Goal: Task Accomplishment & Management: Manage account settings

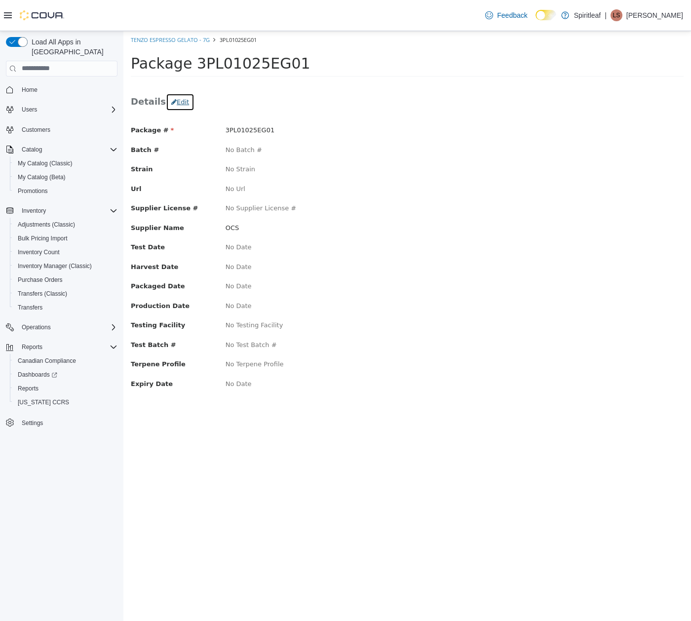
click at [166, 95] on button "Edit" at bounding box center [180, 102] width 29 height 18
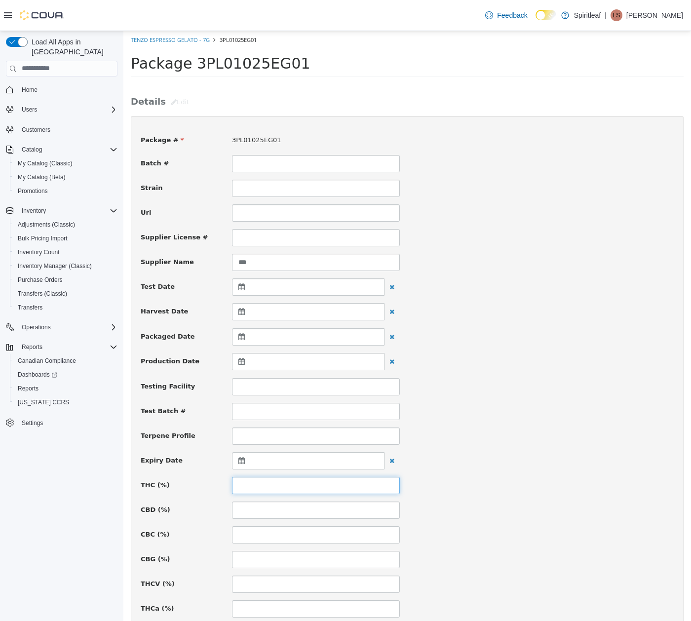
click at [295, 492] on input at bounding box center [316, 484] width 168 height 17
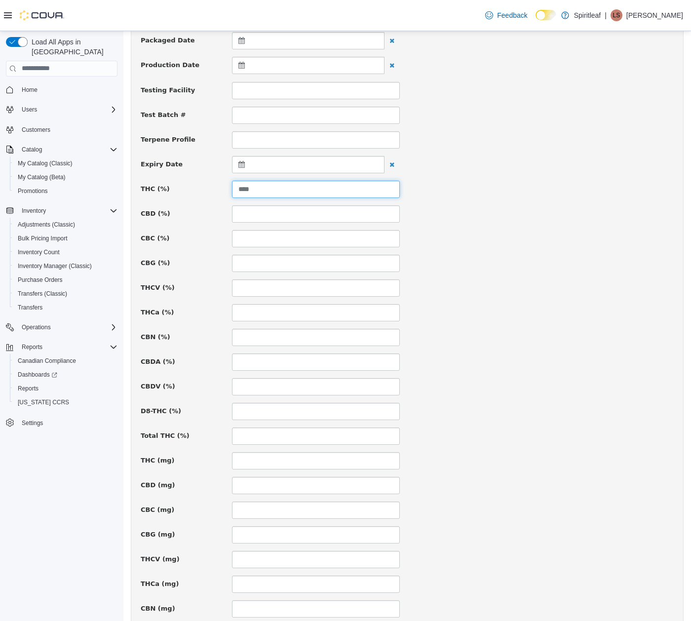
scroll to position [465, 0]
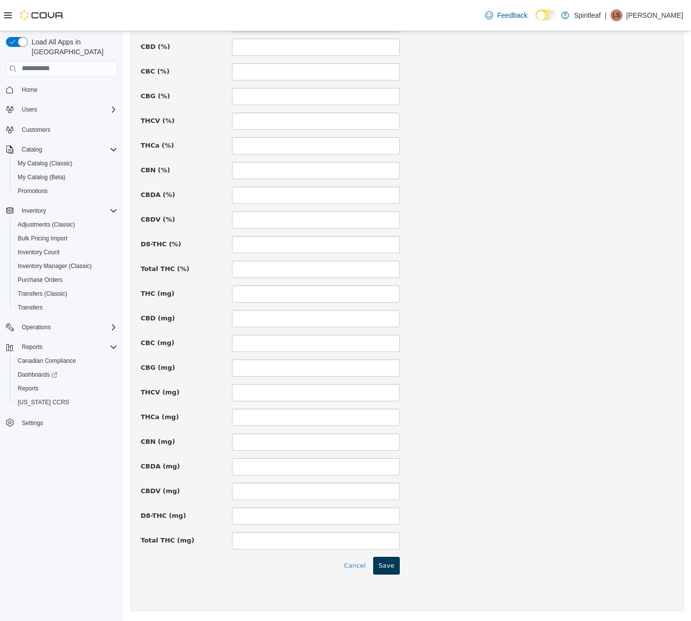
type input "****"
click at [376, 568] on button "Save" at bounding box center [386, 565] width 27 height 18
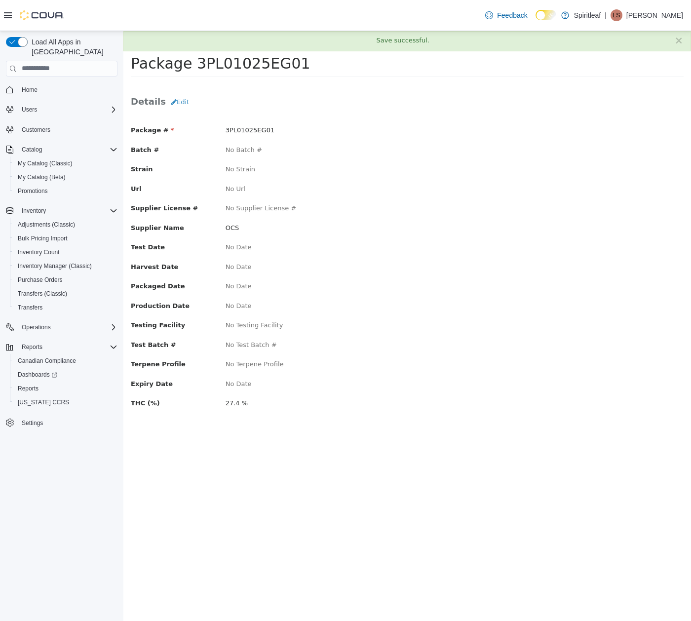
scroll to position [0, 0]
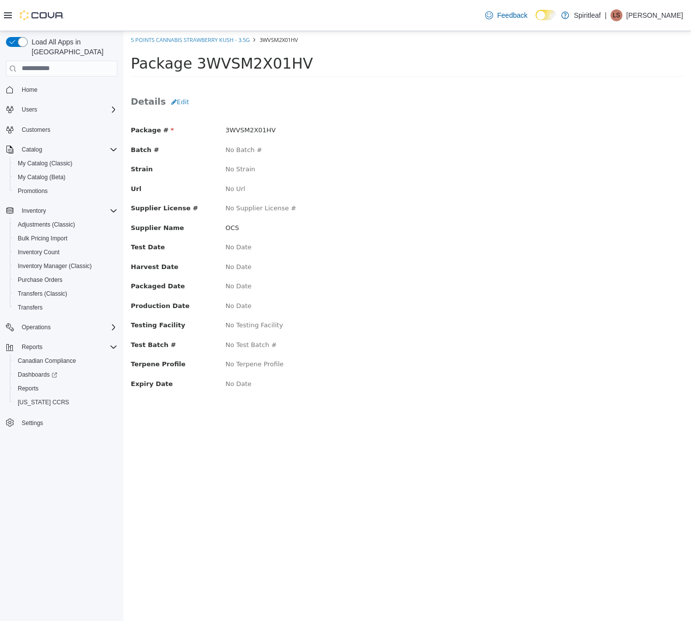
click at [176, 87] on div "Details Edit Package # 3WVSM2X01HV Batch # No Batch # Strain No Strain Url No U…" at bounding box center [407, 249] width 568 height 335
click at [180, 102] on button "Edit" at bounding box center [180, 102] width 29 height 18
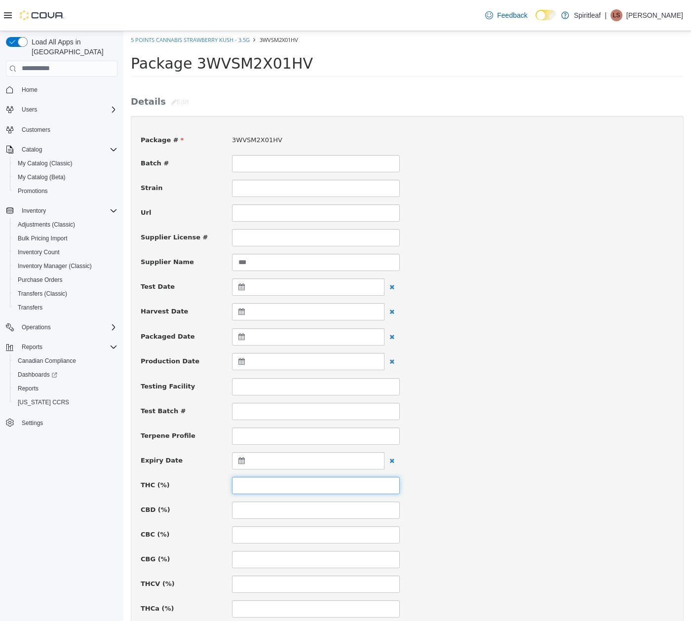
click at [277, 482] on input at bounding box center [316, 484] width 168 height 17
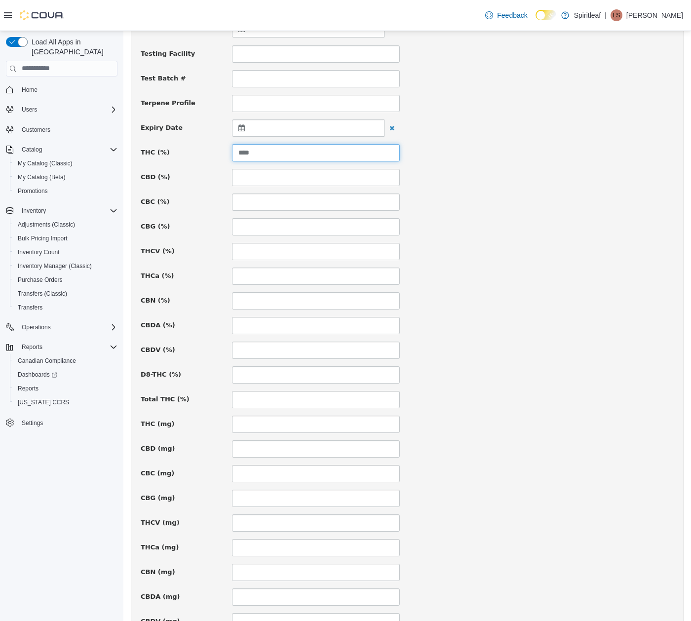
scroll to position [465, 0]
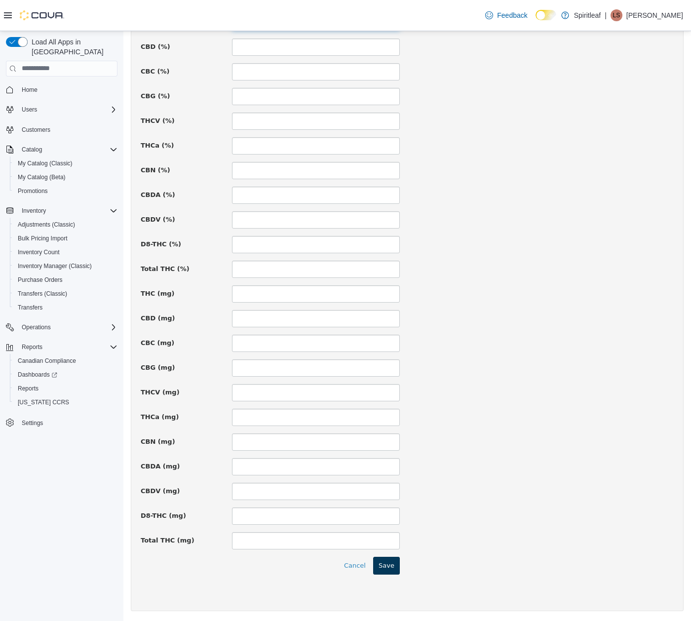
type input "****"
click at [387, 571] on button "Save" at bounding box center [386, 565] width 27 height 18
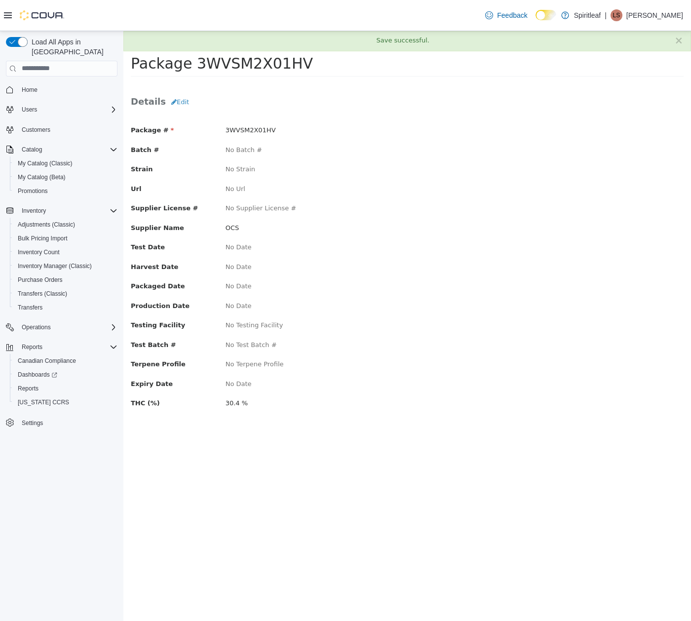
scroll to position [0, 0]
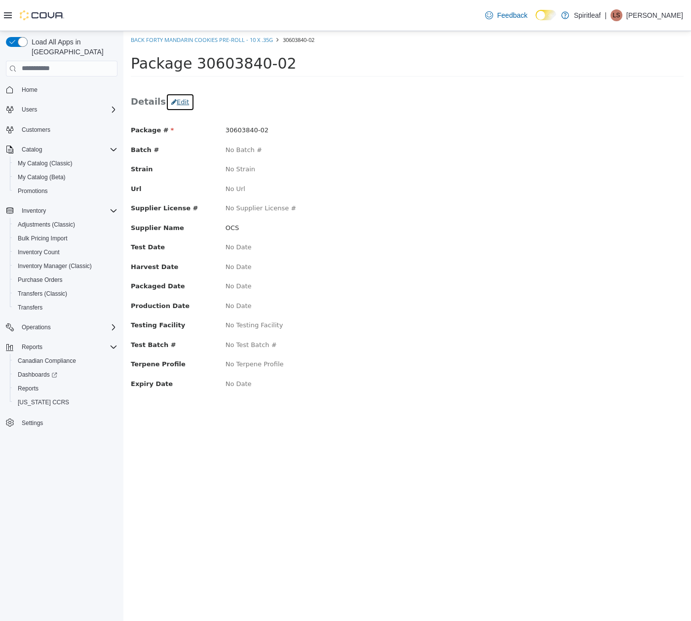
click at [172, 97] on button "Edit" at bounding box center [180, 102] width 29 height 18
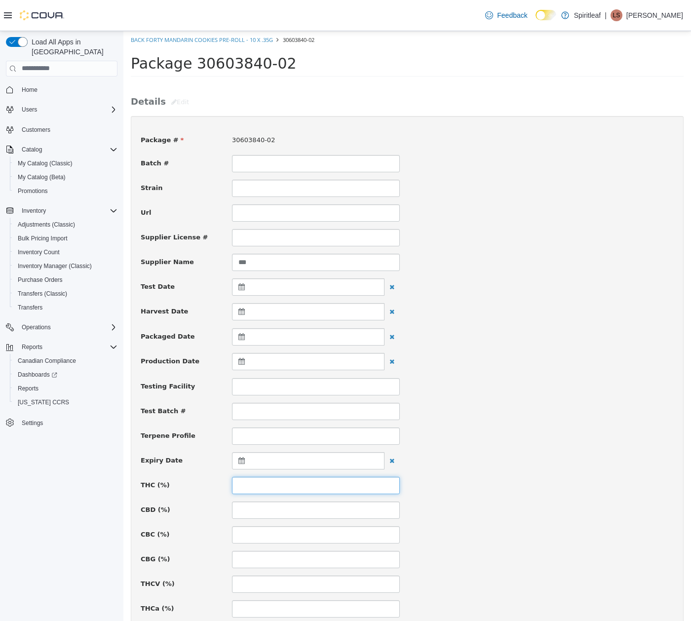
click at [279, 482] on input at bounding box center [316, 484] width 168 height 17
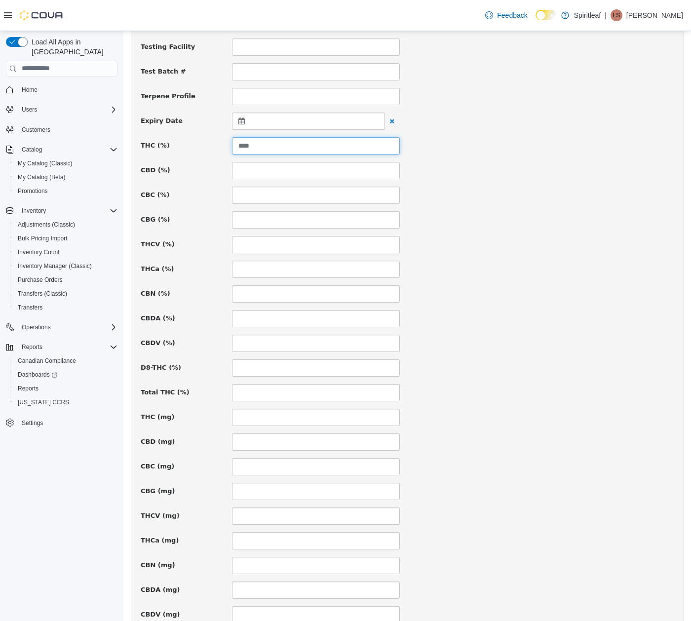
scroll to position [465, 0]
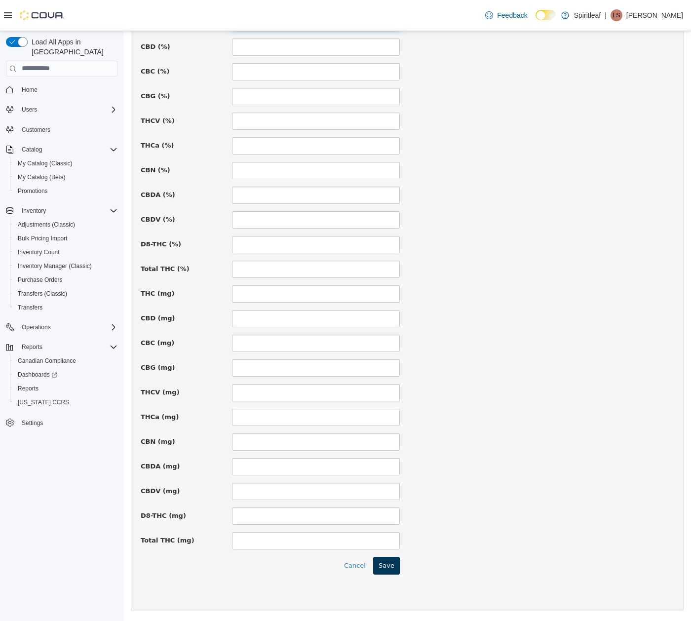
type input "****"
click at [392, 563] on button "Save" at bounding box center [386, 565] width 27 height 18
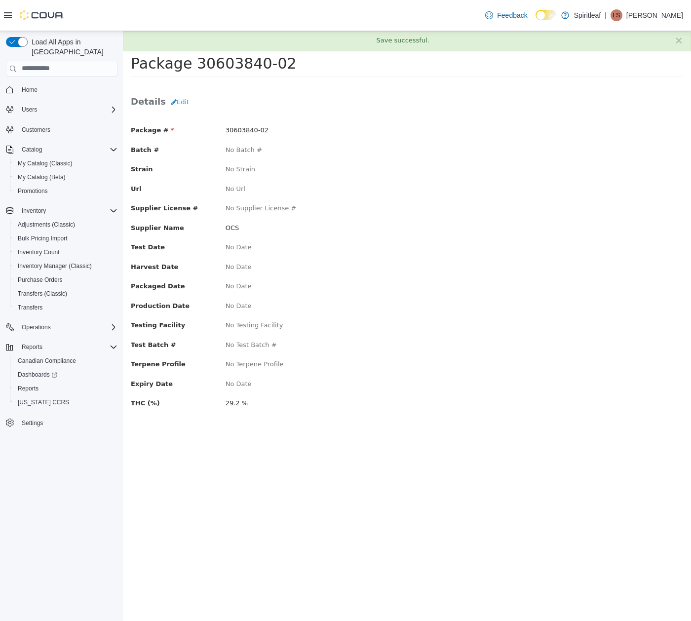
scroll to position [0, 0]
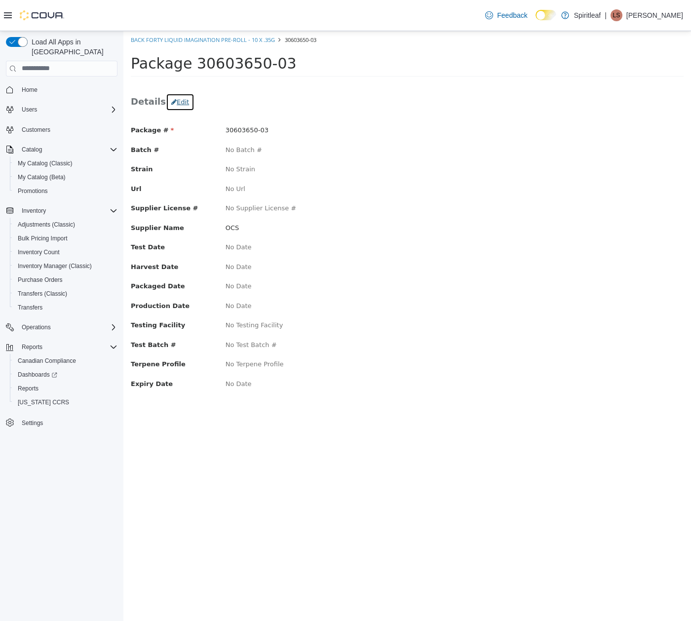
click at [177, 105] on button "Edit" at bounding box center [180, 102] width 29 height 18
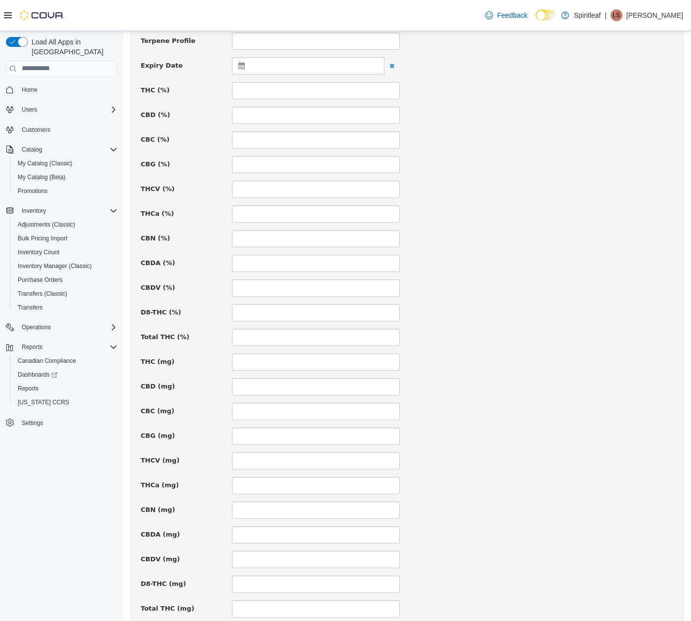
scroll to position [329, 0]
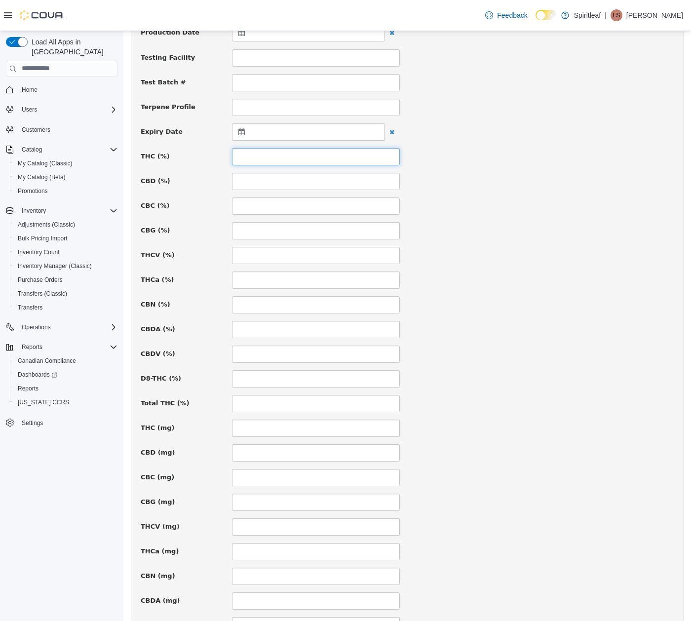
click at [257, 160] on input at bounding box center [316, 156] width 168 height 17
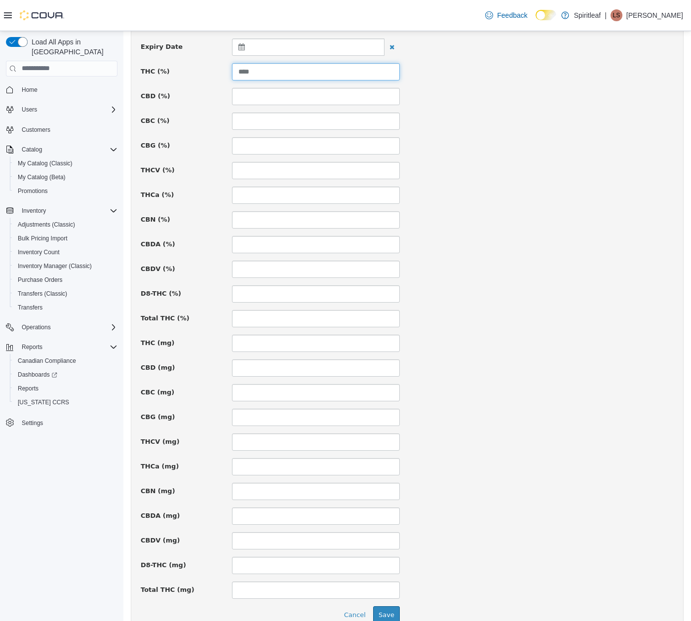
scroll to position [465, 0]
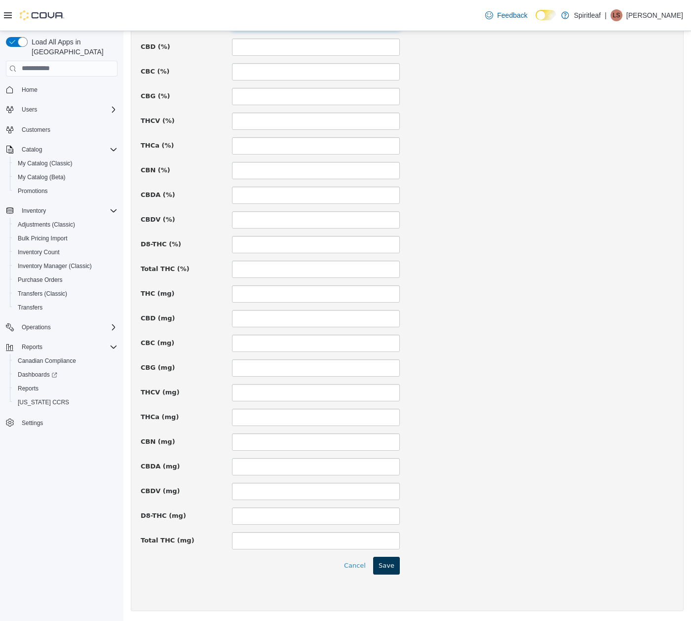
type input "****"
click at [384, 563] on button "Save" at bounding box center [386, 565] width 27 height 18
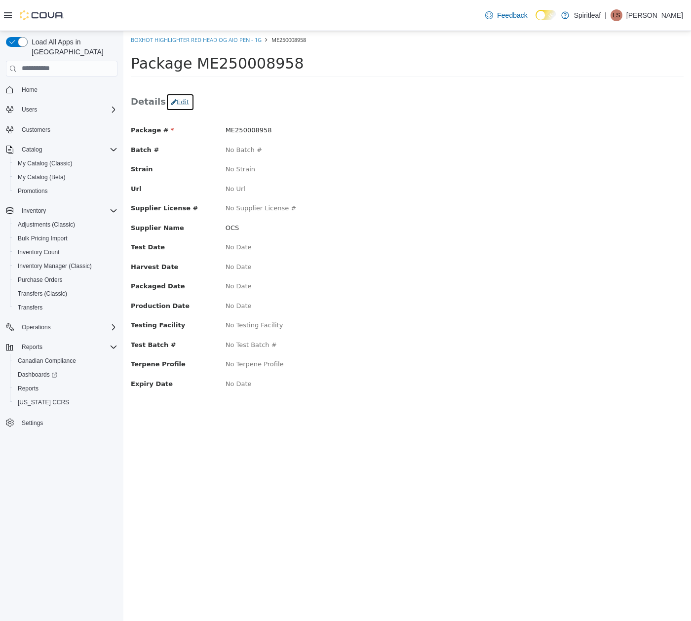
click at [183, 105] on button "Edit" at bounding box center [180, 102] width 29 height 18
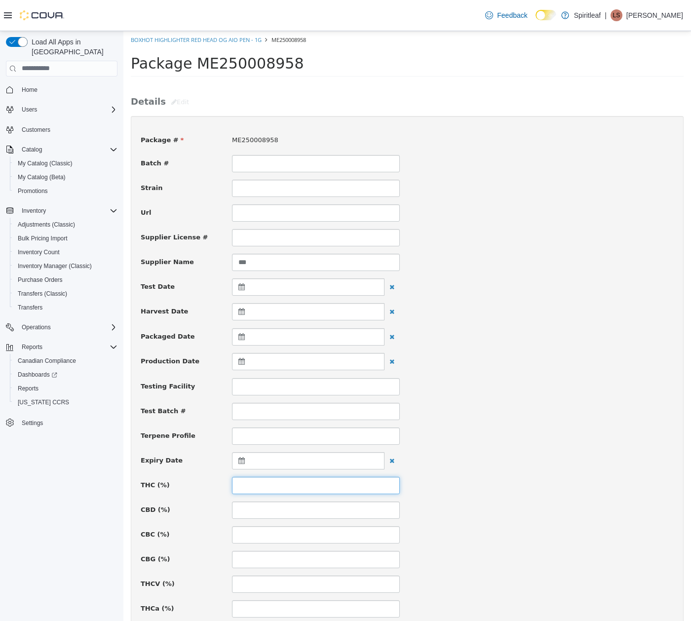
click at [281, 482] on input at bounding box center [316, 484] width 168 height 17
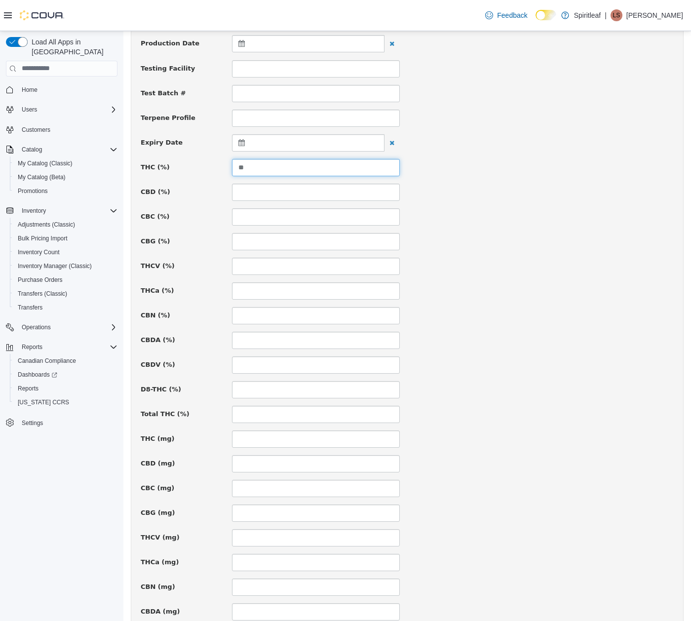
scroll to position [465, 0]
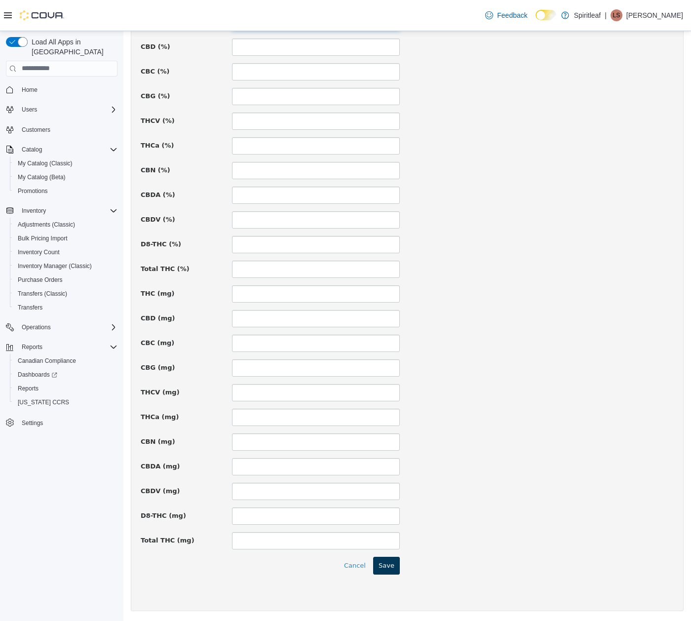
type input "**"
click at [392, 567] on button "Save" at bounding box center [386, 565] width 27 height 18
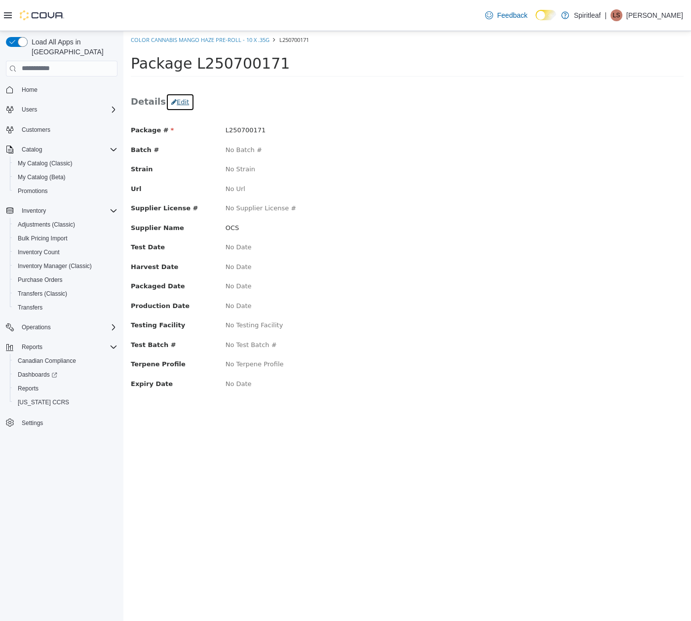
click at [178, 106] on button "Edit" at bounding box center [180, 102] width 29 height 18
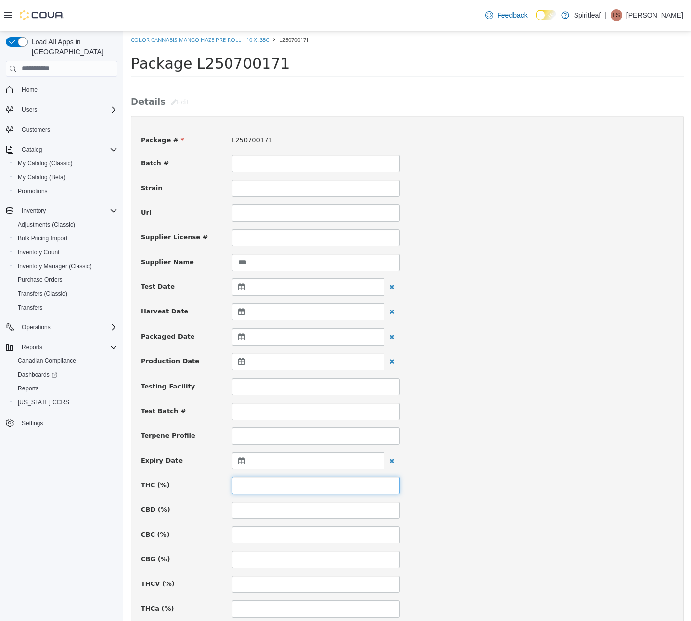
drag, startPoint x: 257, startPoint y: 486, endPoint x: 261, endPoint y: 476, distance: 10.2
click at [259, 480] on input at bounding box center [316, 484] width 168 height 17
type input "***"
drag, startPoint x: 264, startPoint y: 509, endPoint x: 259, endPoint y: 487, distance: 22.8
click at [264, 505] on input at bounding box center [316, 509] width 168 height 17
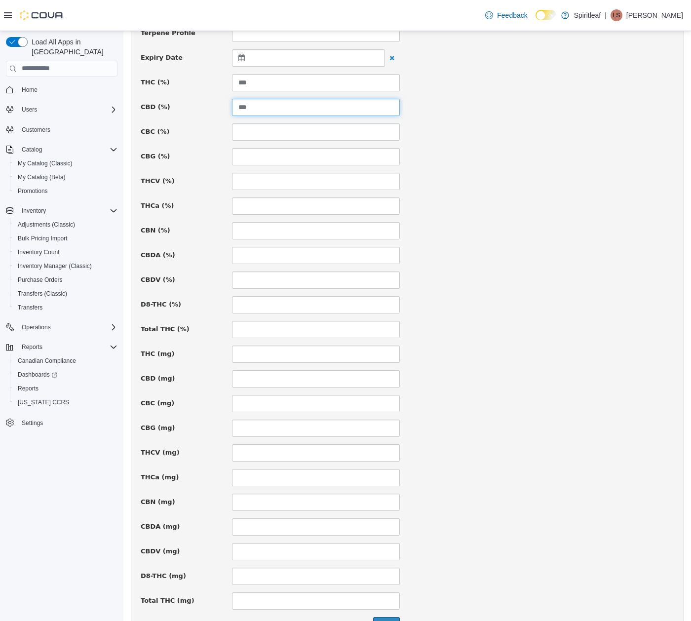
scroll to position [465, 0]
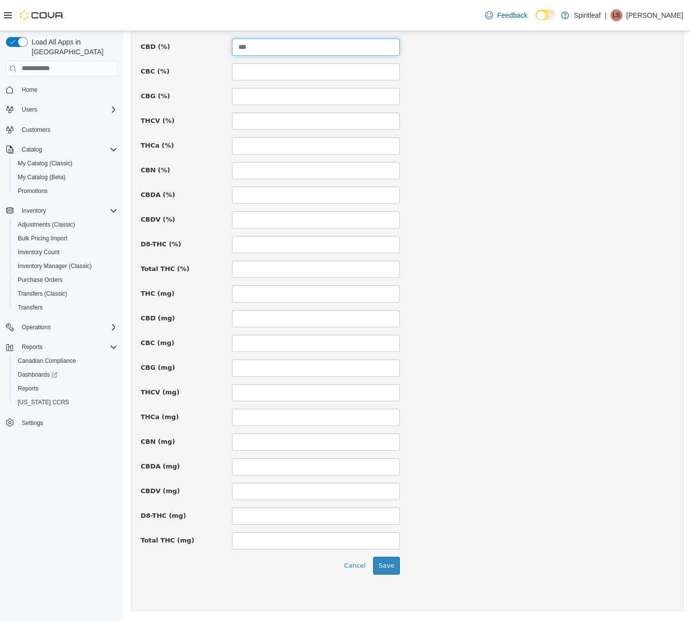
type input "***"
click at [382, 571] on button "Save" at bounding box center [386, 565] width 27 height 18
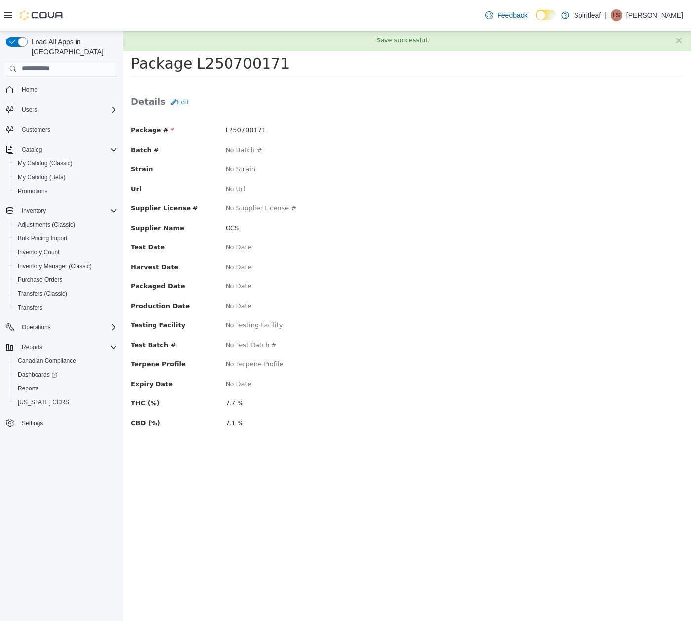
scroll to position [0, 0]
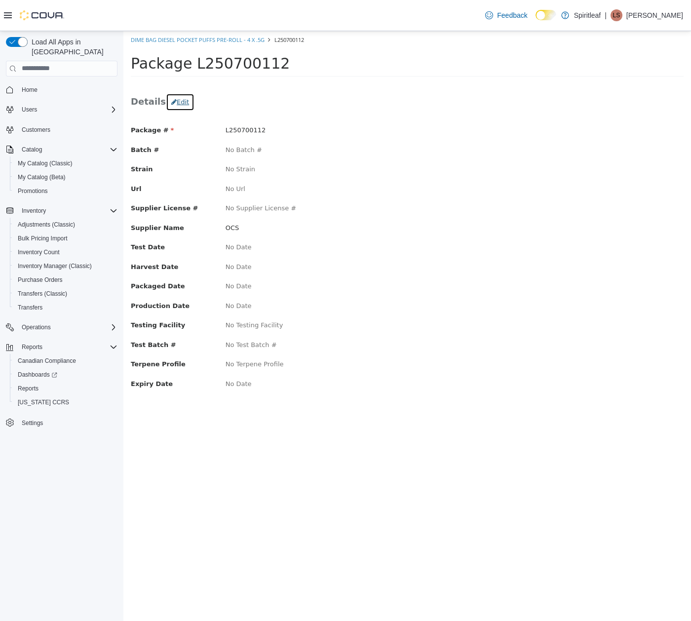
click at [171, 101] on button "Edit" at bounding box center [180, 102] width 29 height 18
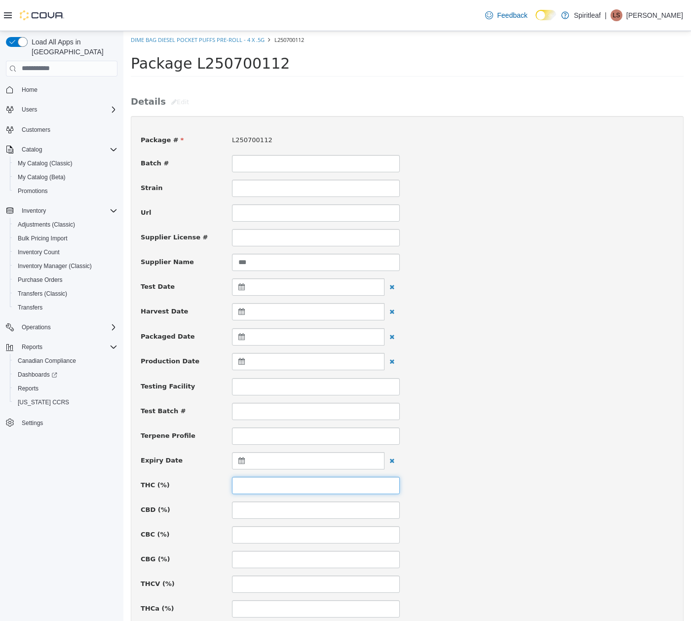
click at [268, 485] on input at bounding box center [316, 484] width 168 height 17
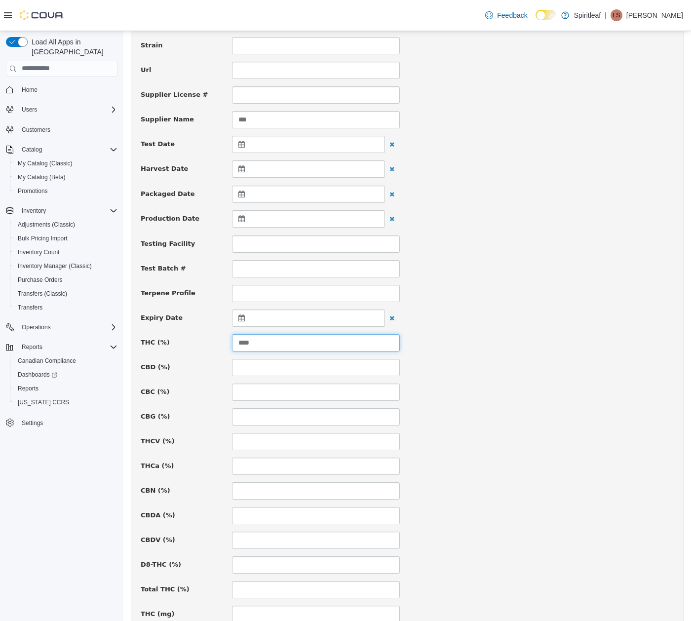
scroll to position [465, 0]
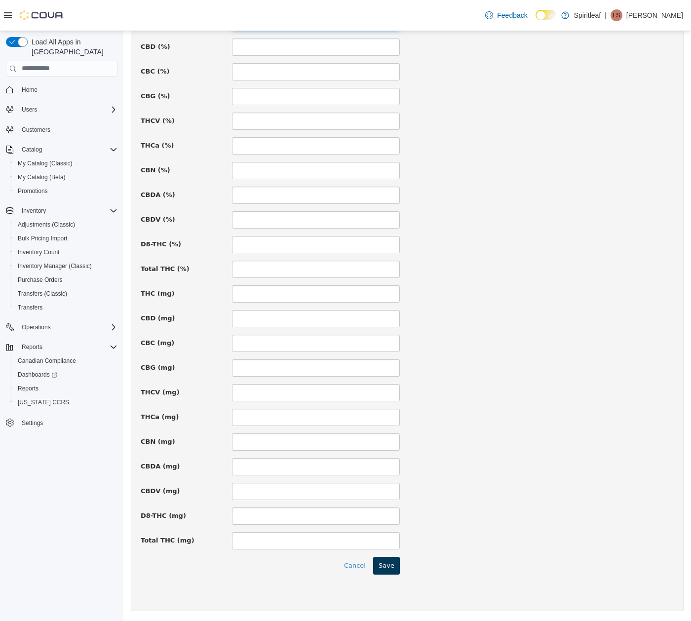
type input "****"
click at [390, 568] on button "Save" at bounding box center [386, 565] width 27 height 18
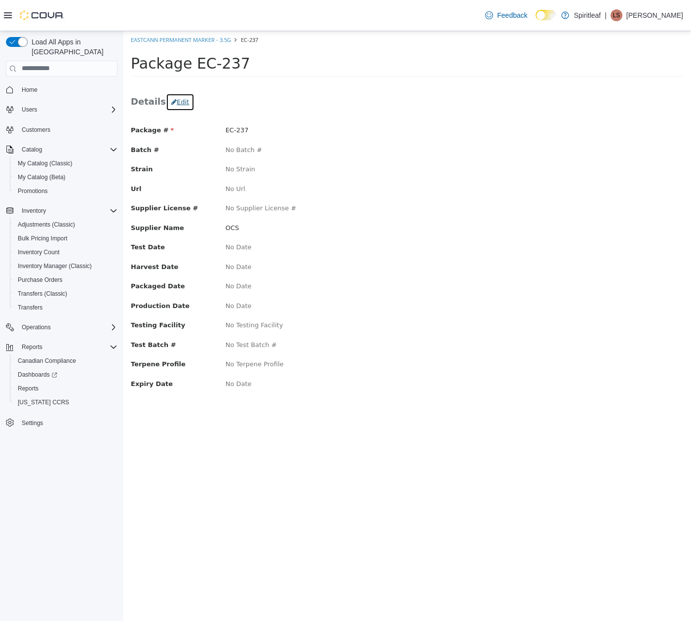
click at [174, 97] on button "Edit" at bounding box center [180, 102] width 29 height 18
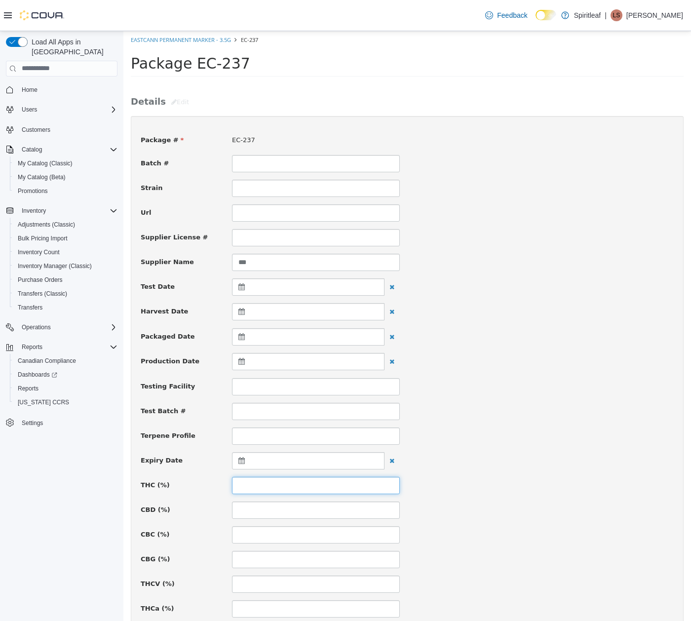
click at [270, 479] on input at bounding box center [316, 484] width 168 height 17
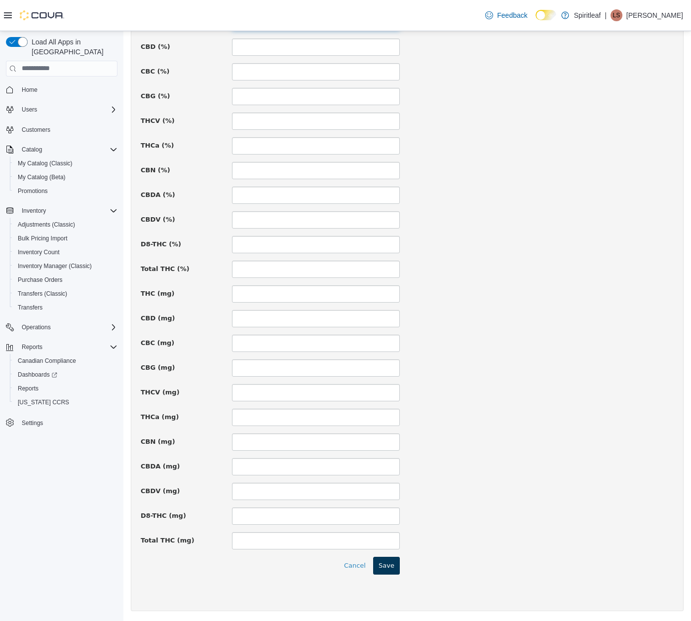
type input "****"
click at [386, 559] on button "Save" at bounding box center [386, 565] width 27 height 18
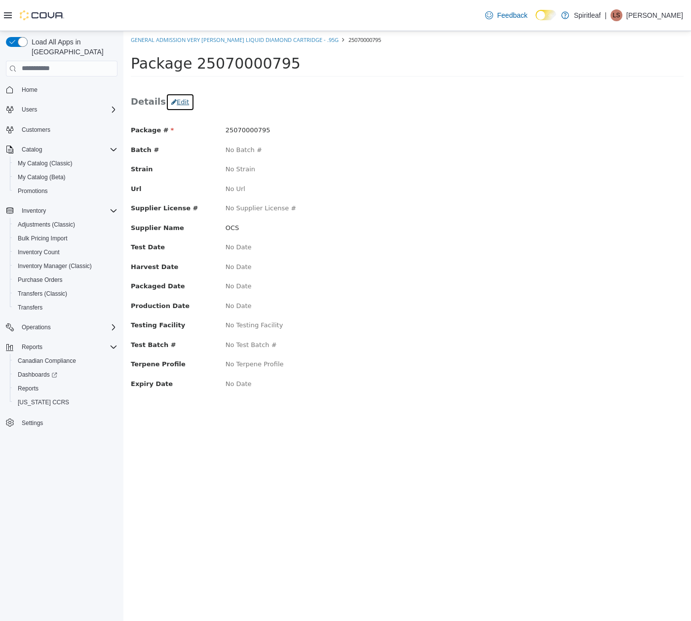
click at [173, 95] on button "Edit" at bounding box center [180, 102] width 29 height 18
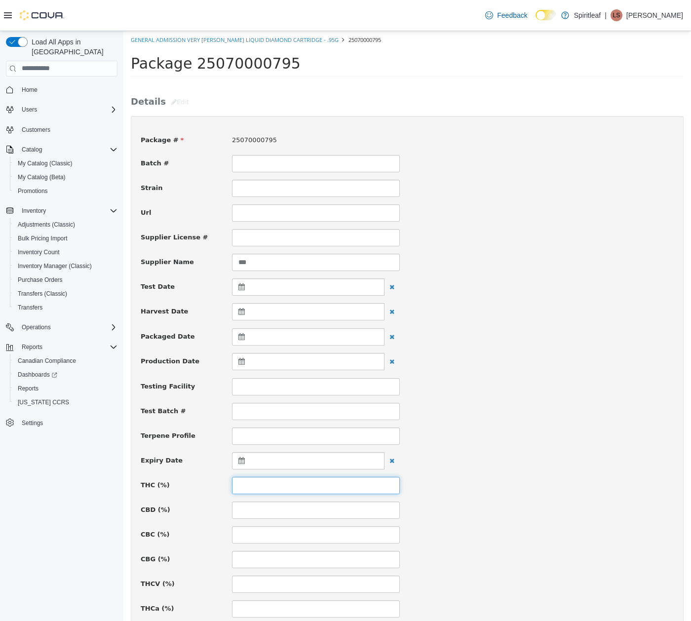
click at [254, 487] on input at bounding box center [316, 484] width 168 height 17
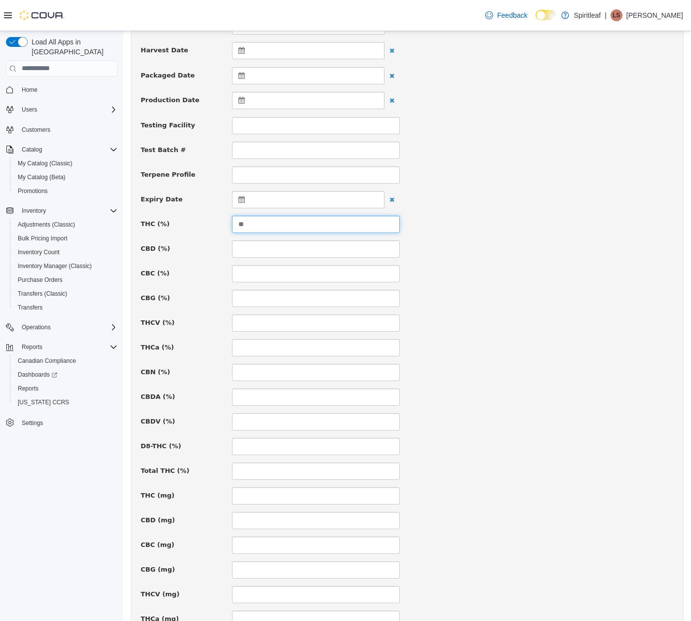
scroll to position [461, 0]
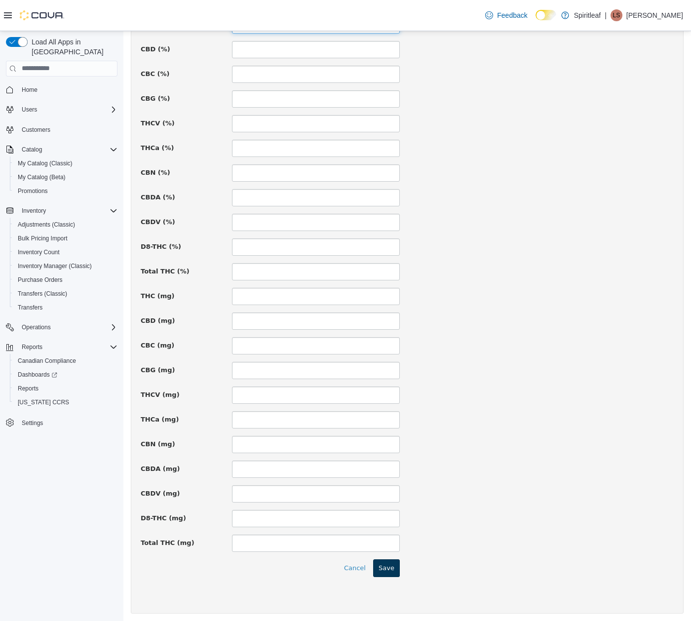
type input "**"
click at [393, 571] on button "Save" at bounding box center [386, 568] width 27 height 18
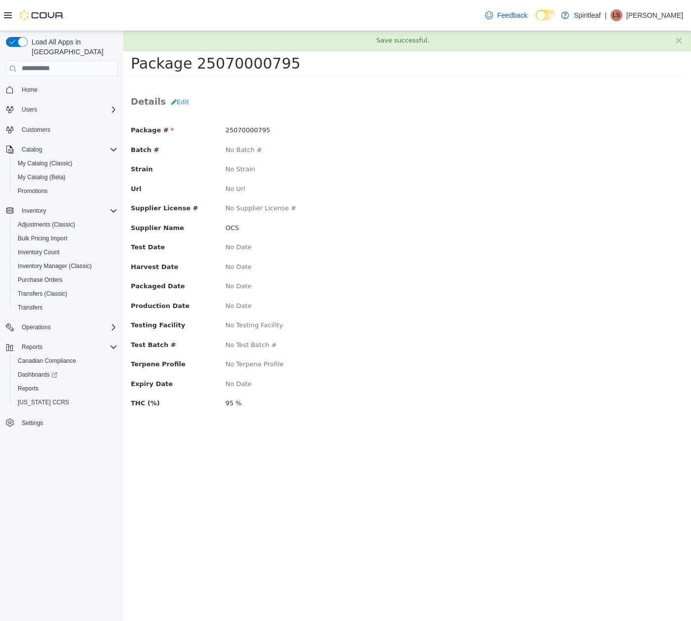
scroll to position [0, 0]
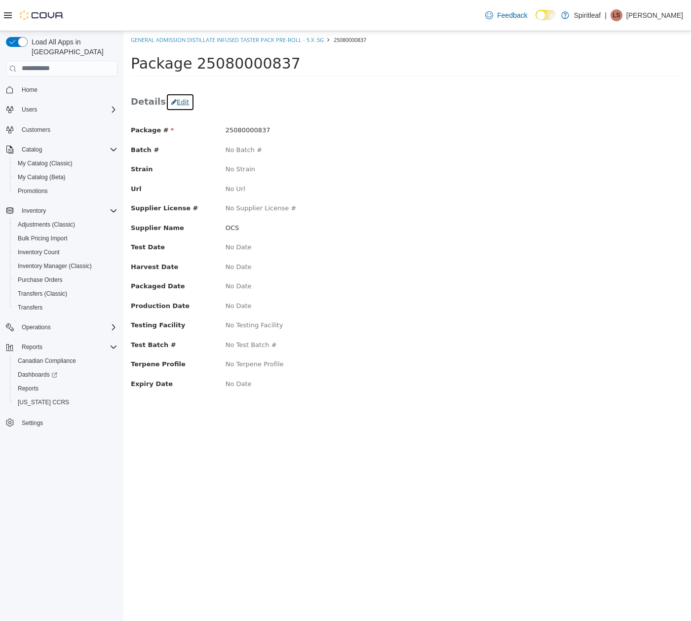
click at [177, 95] on button "Edit" at bounding box center [180, 102] width 29 height 18
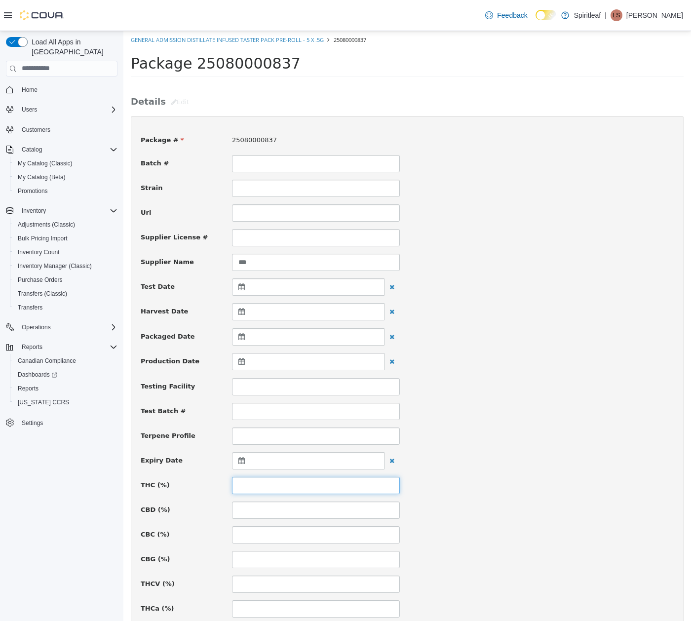
click at [271, 488] on input at bounding box center [316, 484] width 168 height 17
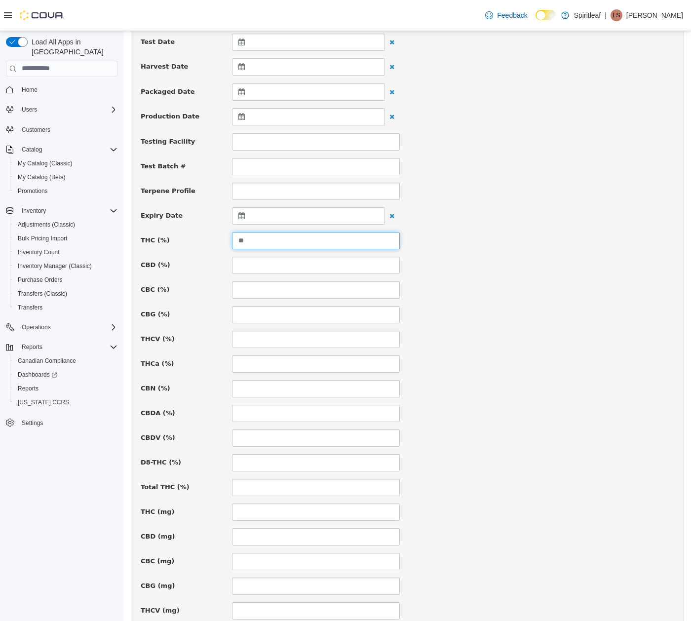
scroll to position [465, 0]
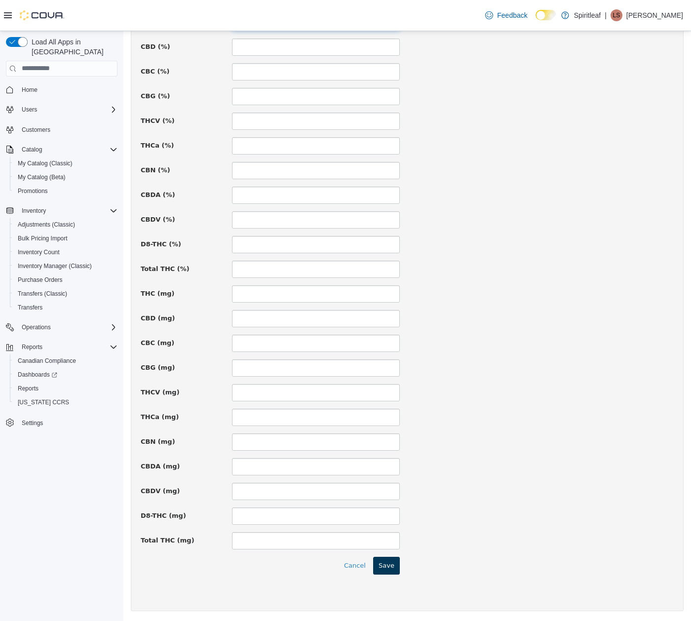
type input "**"
click at [388, 563] on button "Save" at bounding box center [386, 565] width 27 height 18
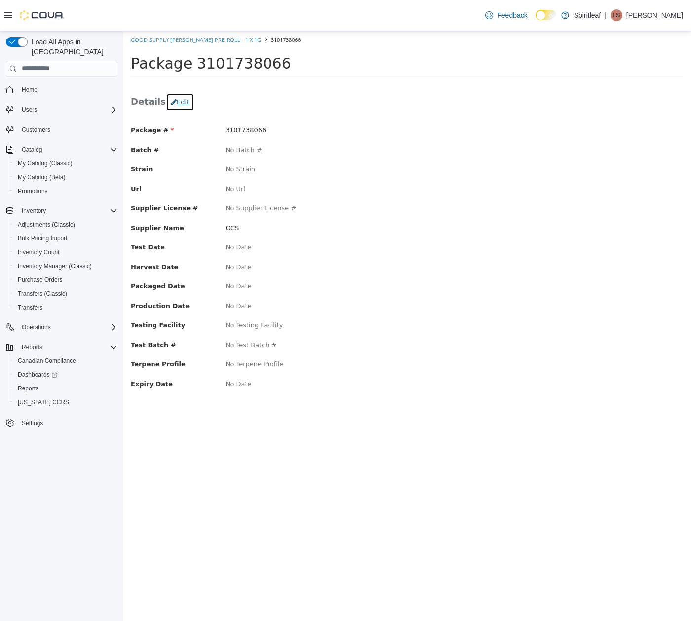
click at [174, 103] on button "Edit" at bounding box center [180, 102] width 29 height 18
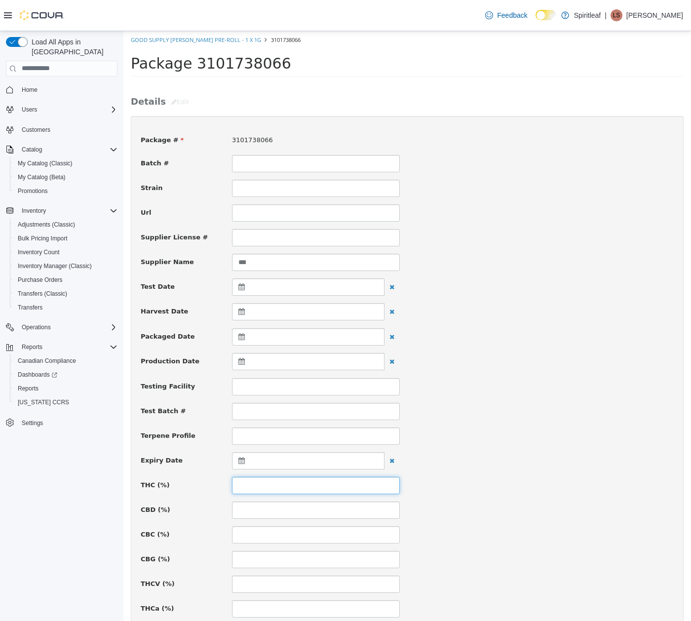
drag, startPoint x: 257, startPoint y: 491, endPoint x: 257, endPoint y: 486, distance: 5.0
click at [257, 490] on input at bounding box center [316, 484] width 168 height 17
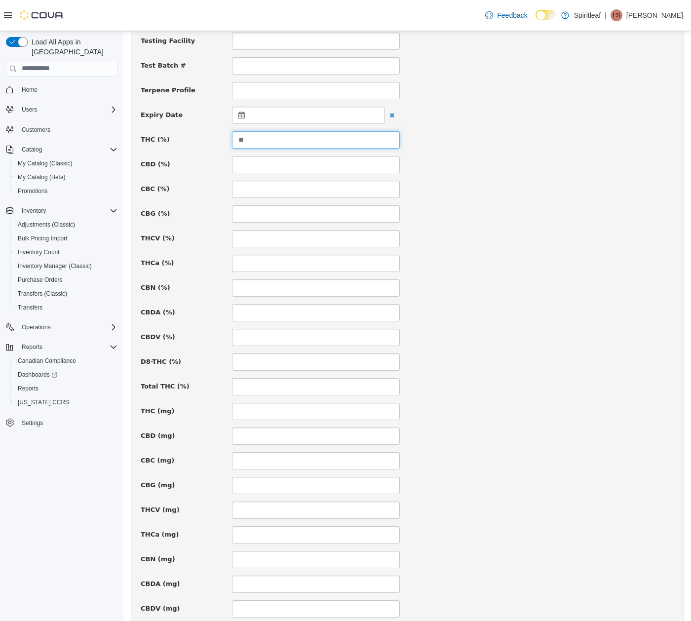
scroll to position [465, 0]
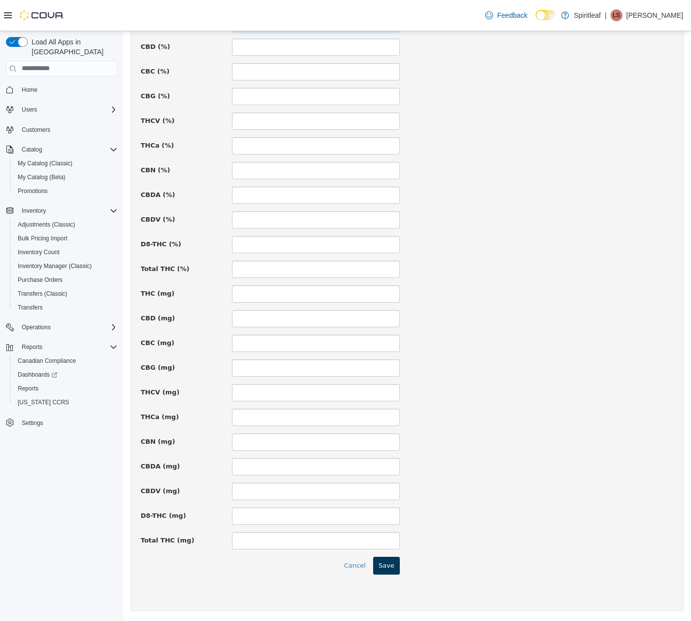
type input "**"
drag, startPoint x: 385, startPoint y: 565, endPoint x: 614, endPoint y: 425, distance: 268.3
click at [386, 565] on button "Save" at bounding box center [386, 565] width 27 height 18
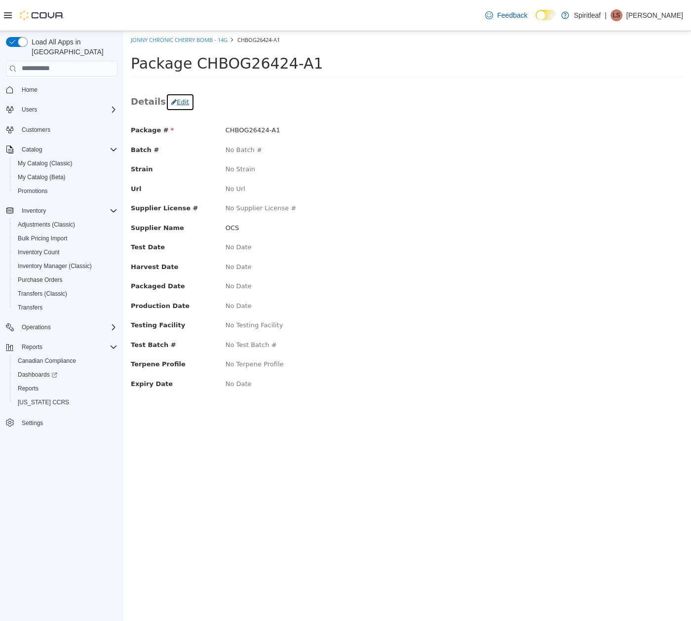
click at [187, 99] on button "Edit" at bounding box center [180, 102] width 29 height 18
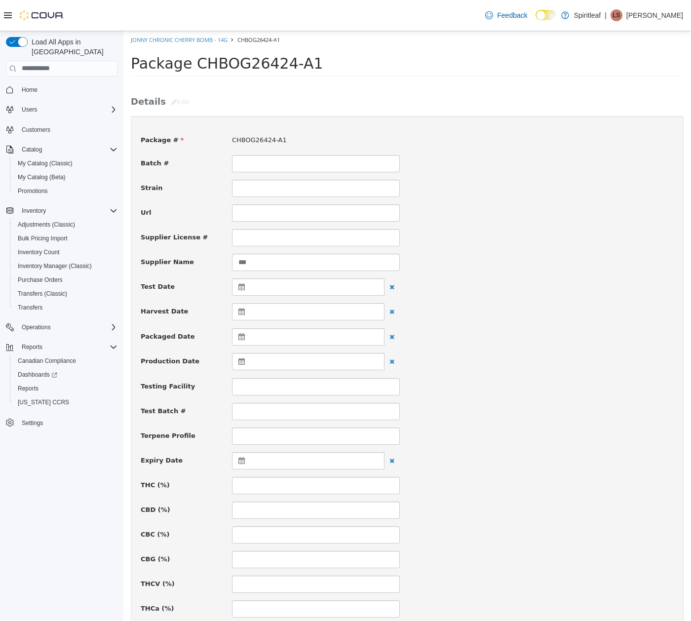
click at [247, 476] on div "Package # CHBOG26424-A1 Batch # Strain Url Supplier License # Supplier Name ***…" at bounding box center [407, 589] width 533 height 929
click at [255, 483] on input at bounding box center [316, 484] width 168 height 17
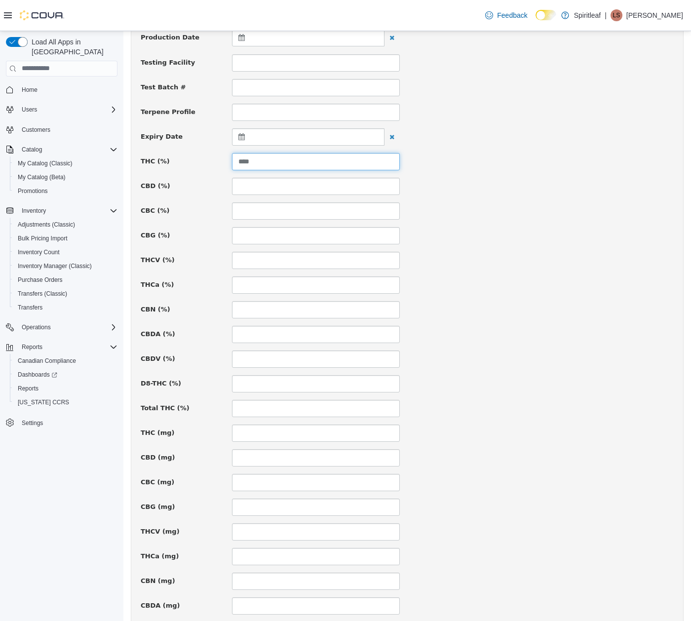
scroll to position [465, 0]
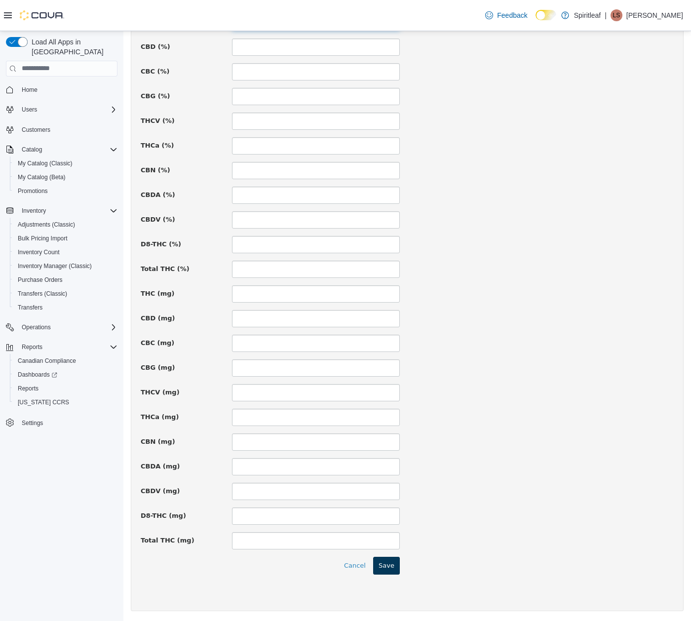
type input "****"
click at [388, 568] on button "Save" at bounding box center [386, 565] width 27 height 18
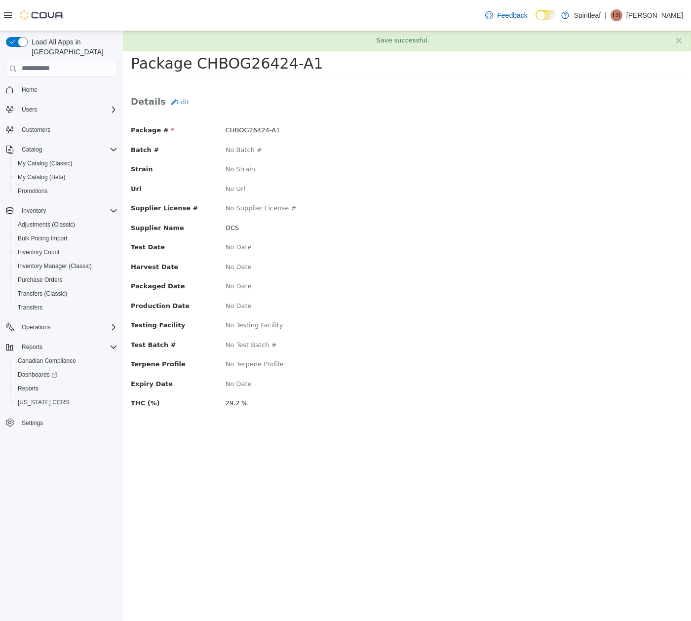
scroll to position [0, 0]
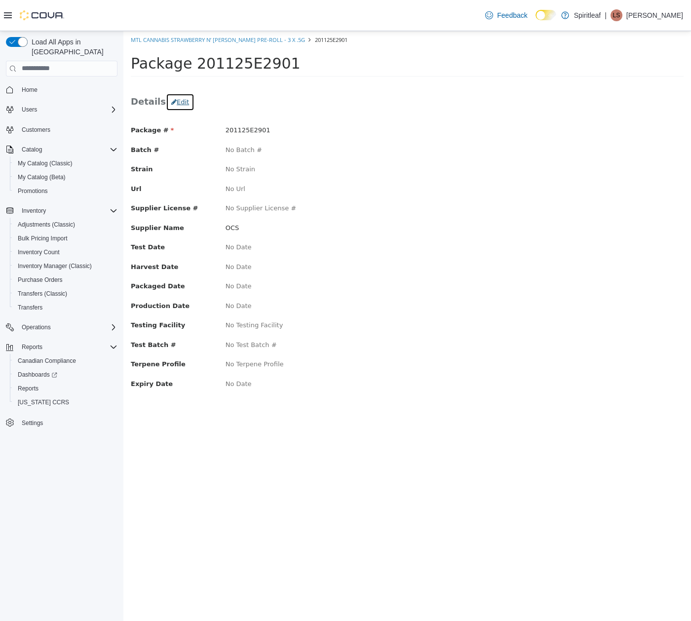
click at [182, 103] on button "Edit" at bounding box center [180, 102] width 29 height 18
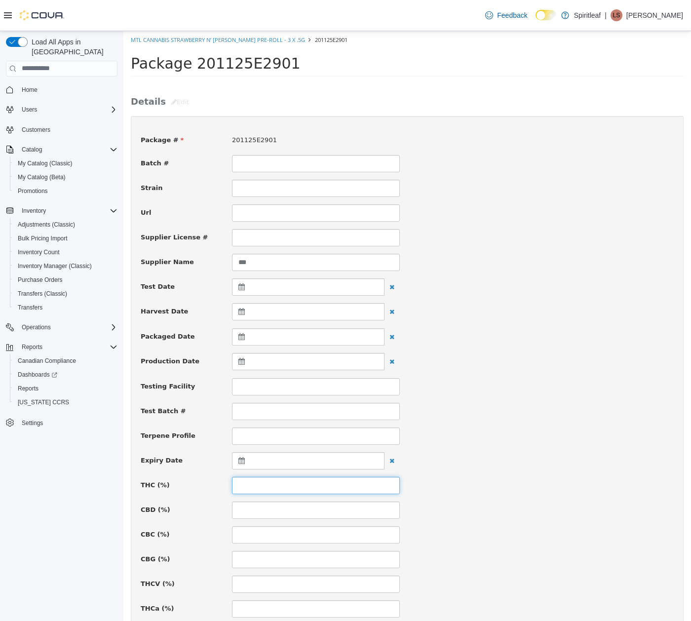
click at [304, 484] on input at bounding box center [316, 484] width 168 height 17
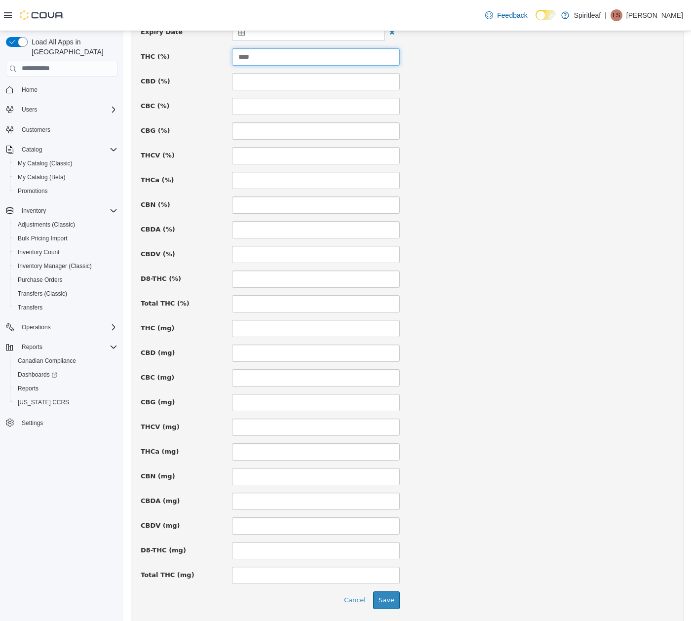
scroll to position [465, 0]
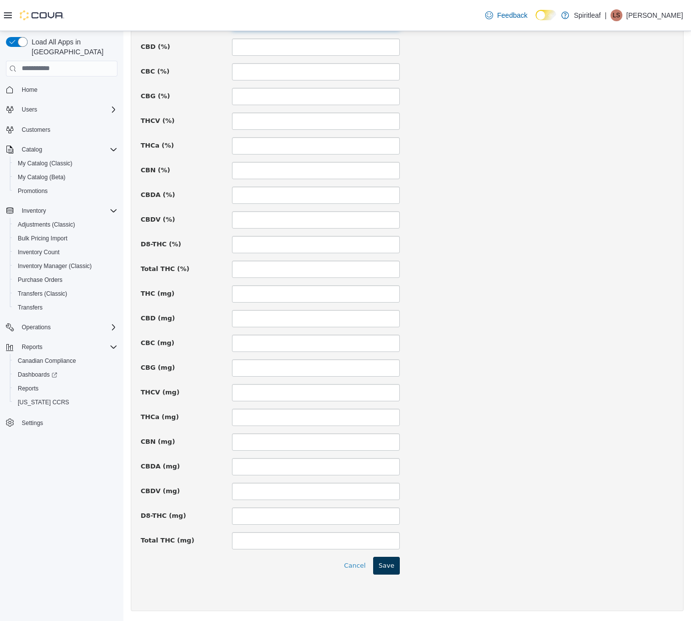
type input "****"
click at [387, 566] on button "Save" at bounding box center [386, 565] width 27 height 18
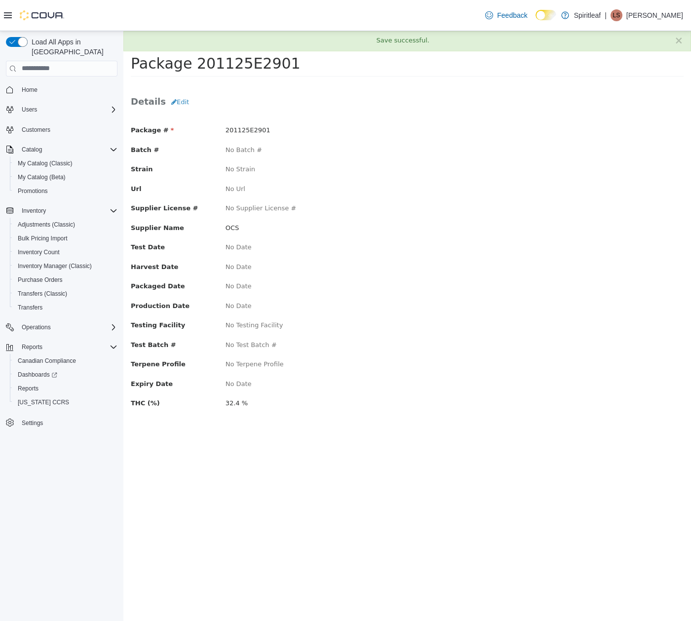
scroll to position [0, 0]
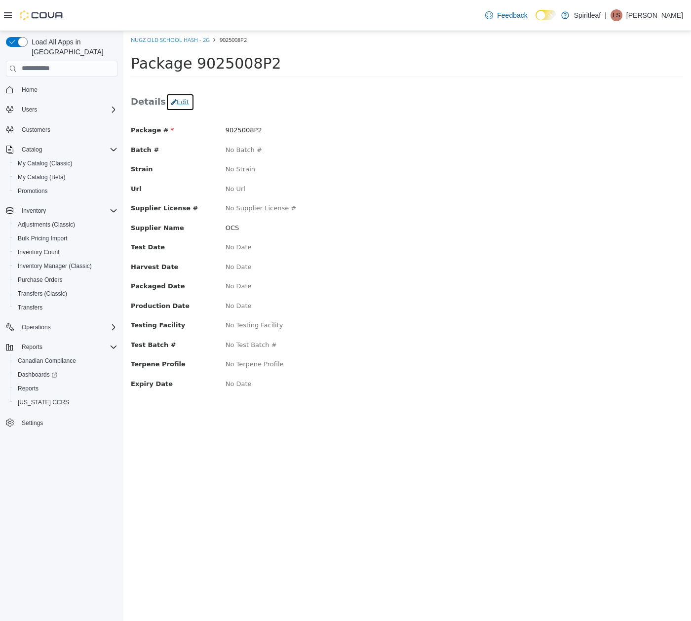
click at [181, 98] on button "Edit" at bounding box center [180, 102] width 29 height 18
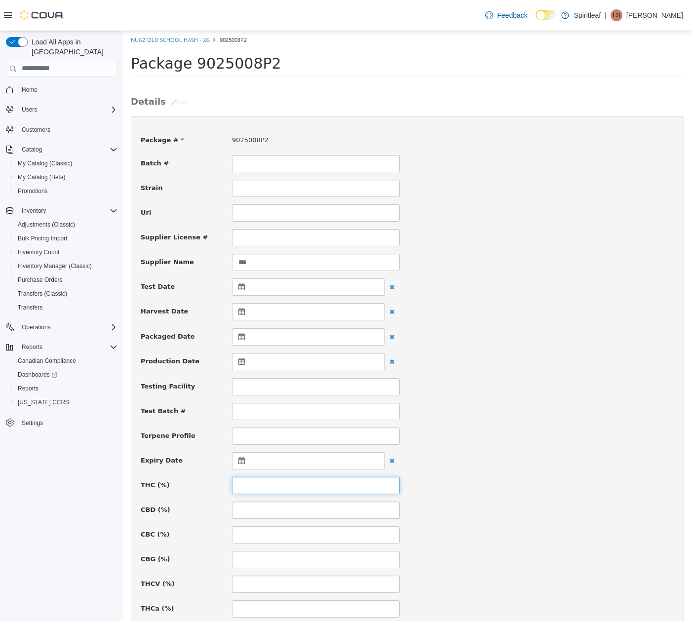
click at [265, 491] on input at bounding box center [316, 484] width 168 height 17
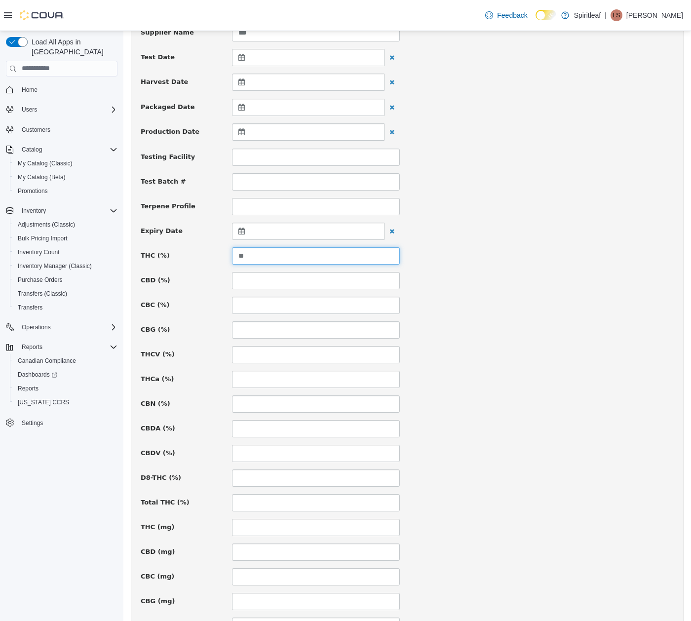
scroll to position [465, 0]
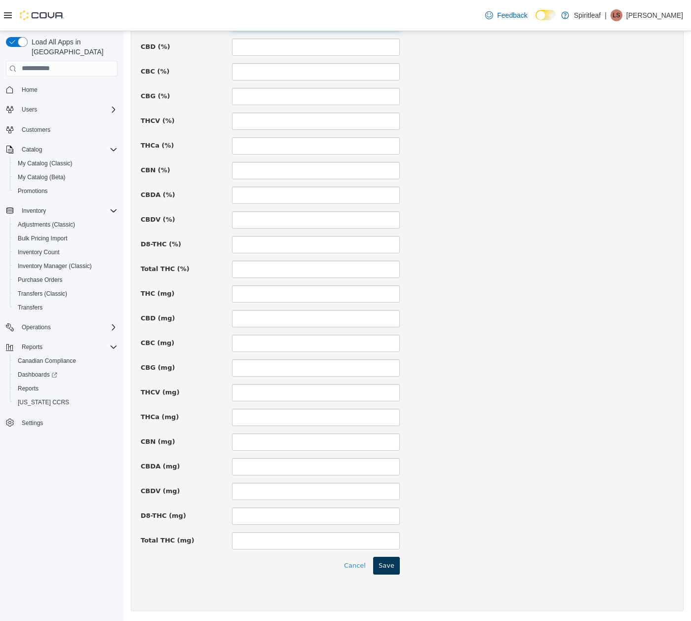
type input "**"
click at [390, 559] on button "Save" at bounding box center [386, 565] width 27 height 18
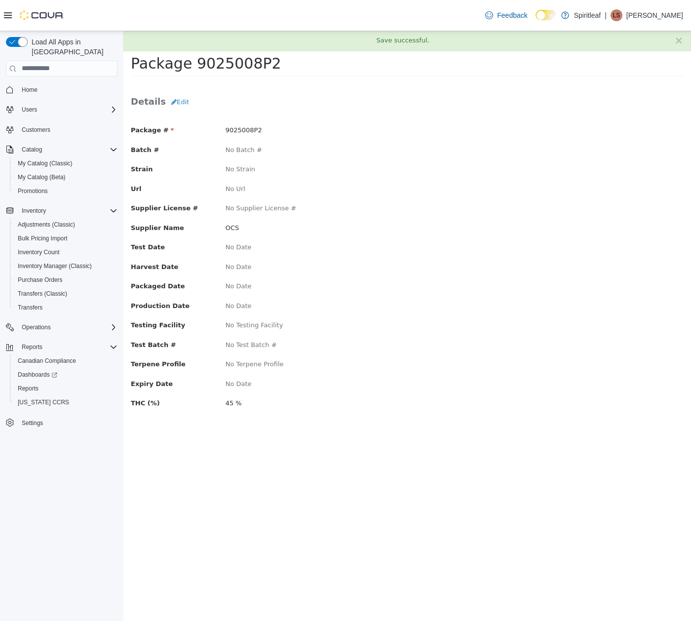
scroll to position [0, 0]
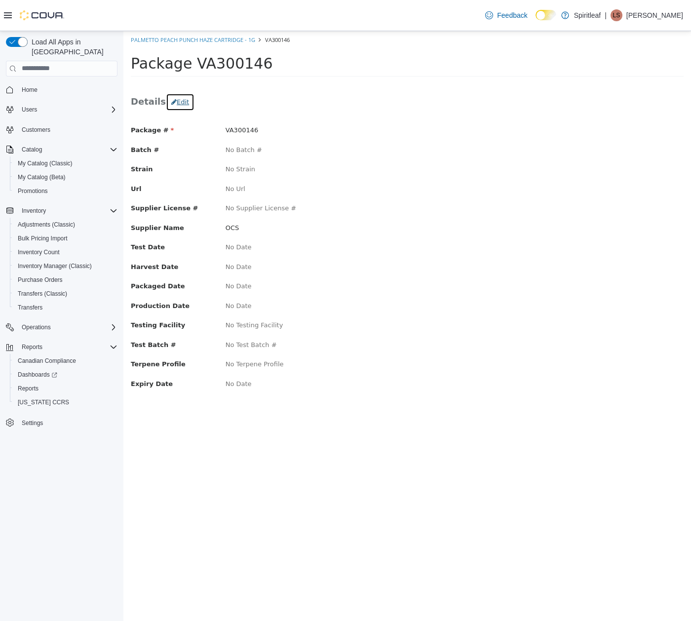
click at [176, 102] on button "Edit" at bounding box center [180, 102] width 29 height 18
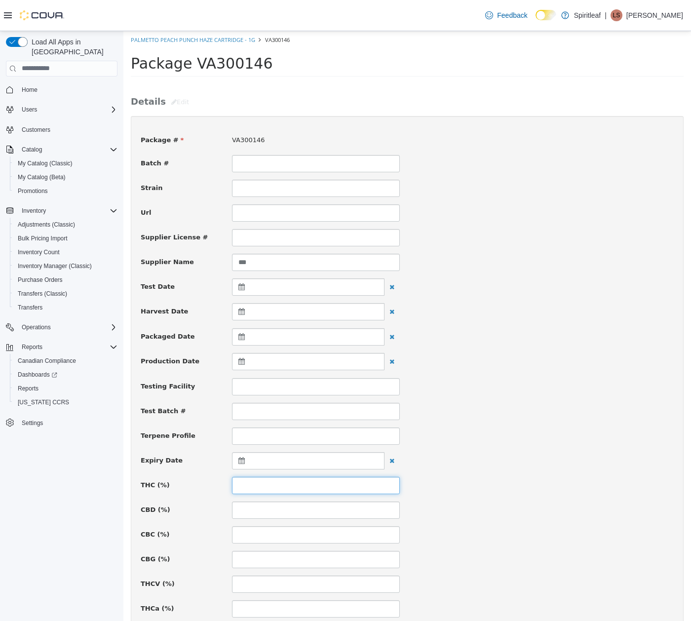
click at [289, 482] on input at bounding box center [316, 484] width 168 height 17
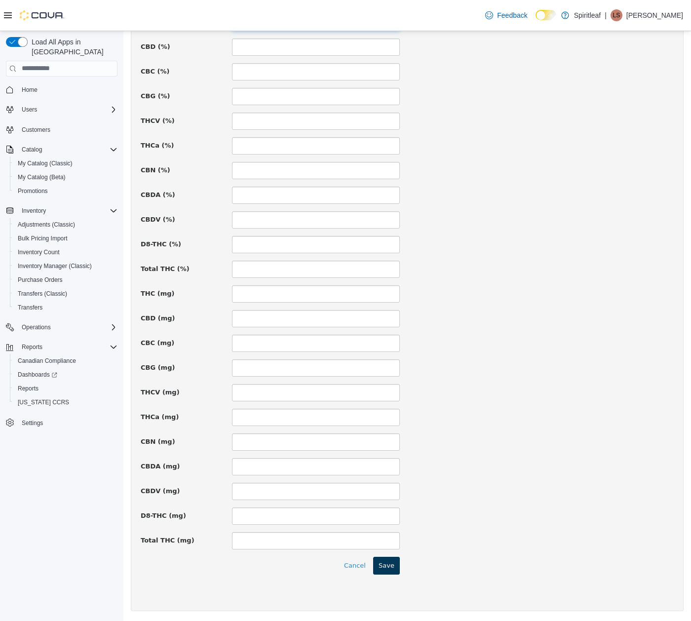
type input "**"
click at [390, 564] on button "Save" at bounding box center [386, 565] width 27 height 18
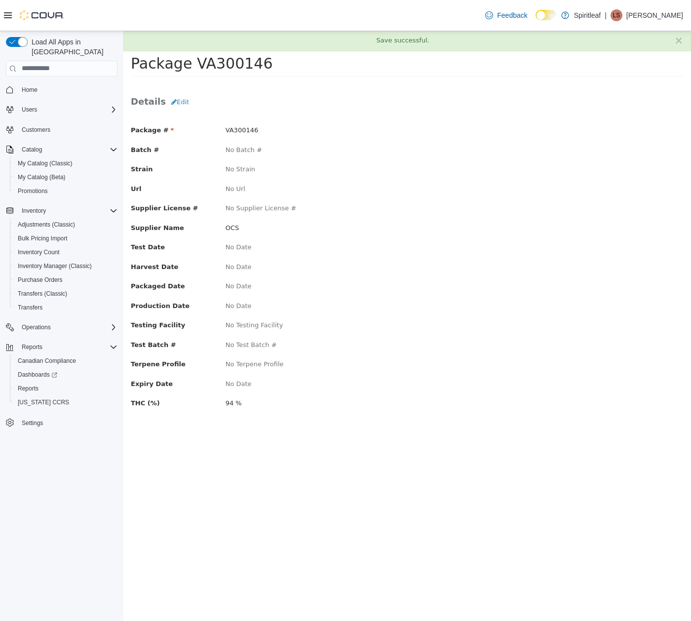
scroll to position [0, 0]
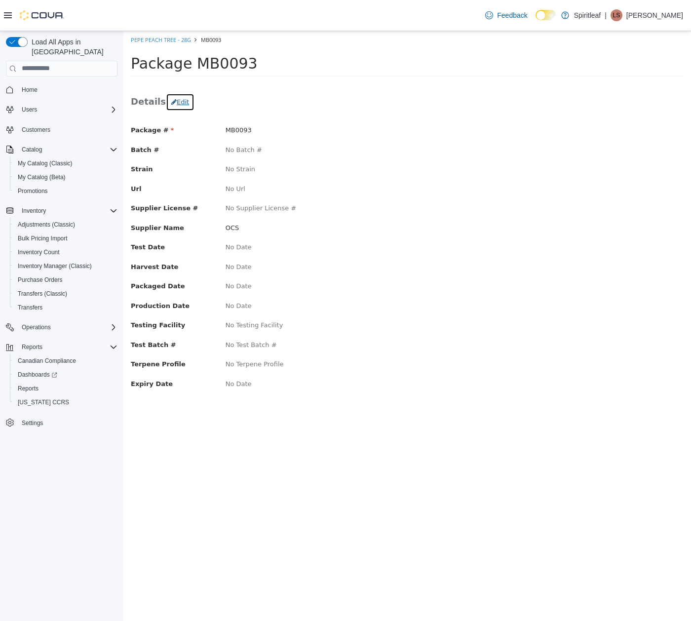
click at [179, 106] on button "Edit" at bounding box center [180, 102] width 29 height 18
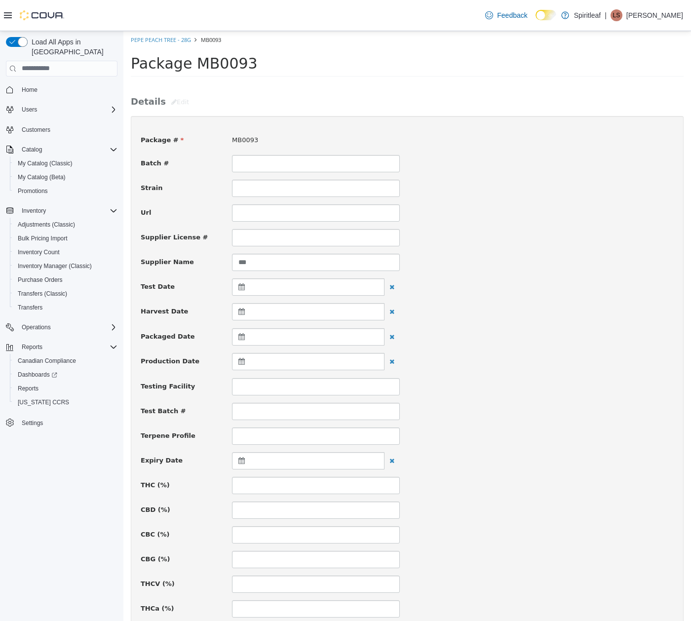
click at [280, 478] on div at bounding box center [316, 484] width 183 height 17
click at [277, 488] on input at bounding box center [316, 484] width 168 height 17
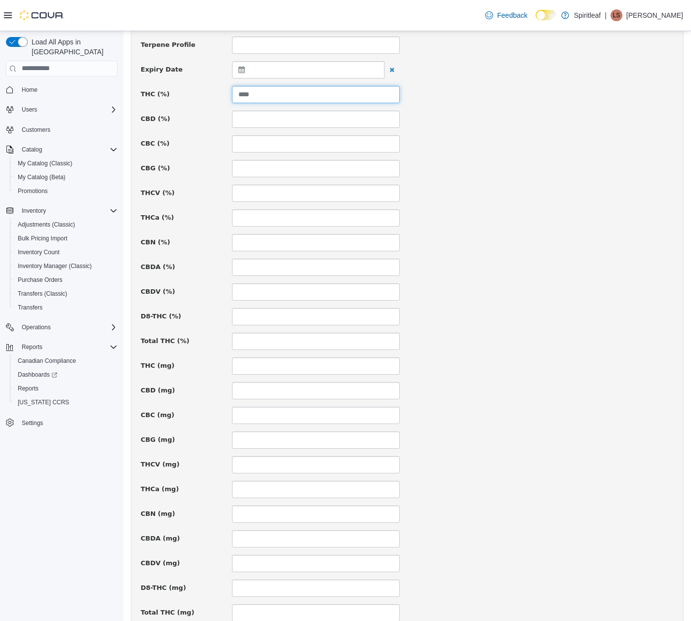
scroll to position [465, 0]
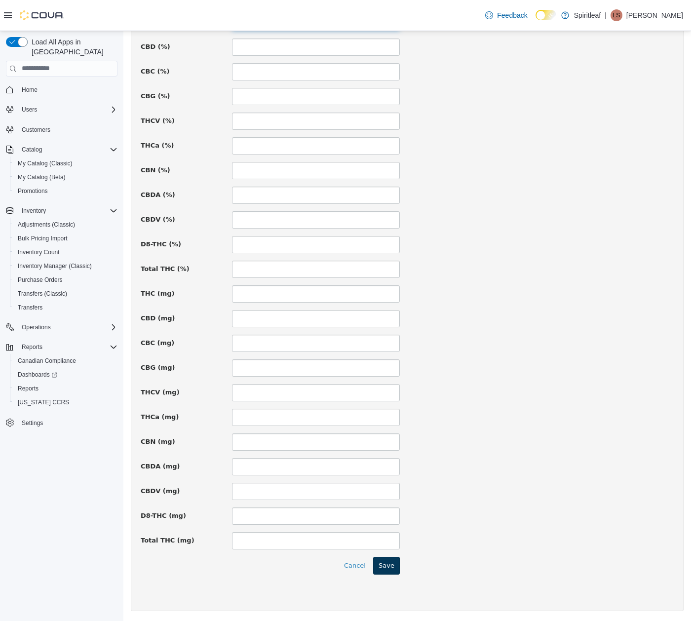
type input "****"
click at [386, 564] on button "Save" at bounding box center [386, 565] width 27 height 18
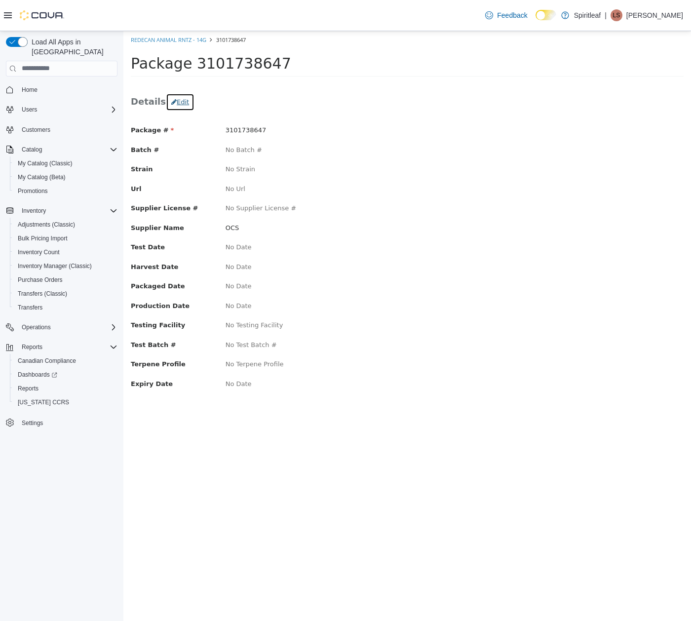
click at [171, 104] on icon "button" at bounding box center [173, 101] width 5 height 6
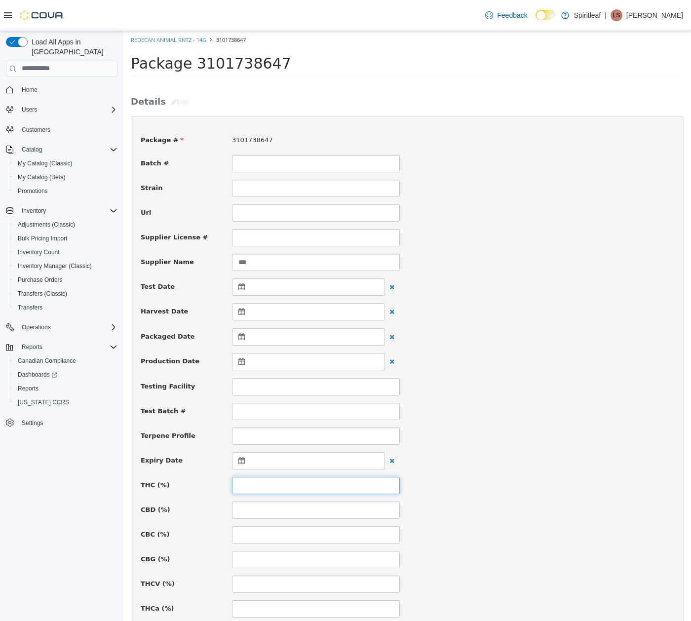
click at [256, 486] on input at bounding box center [316, 484] width 168 height 17
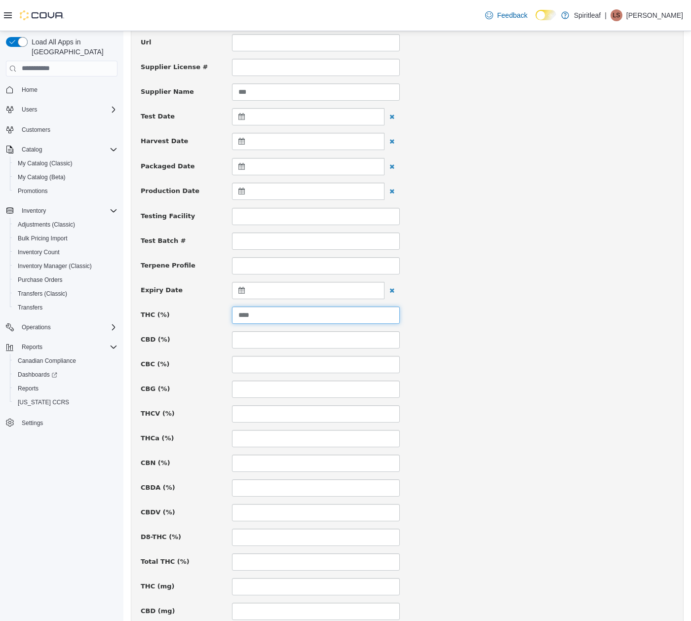
scroll to position [465, 0]
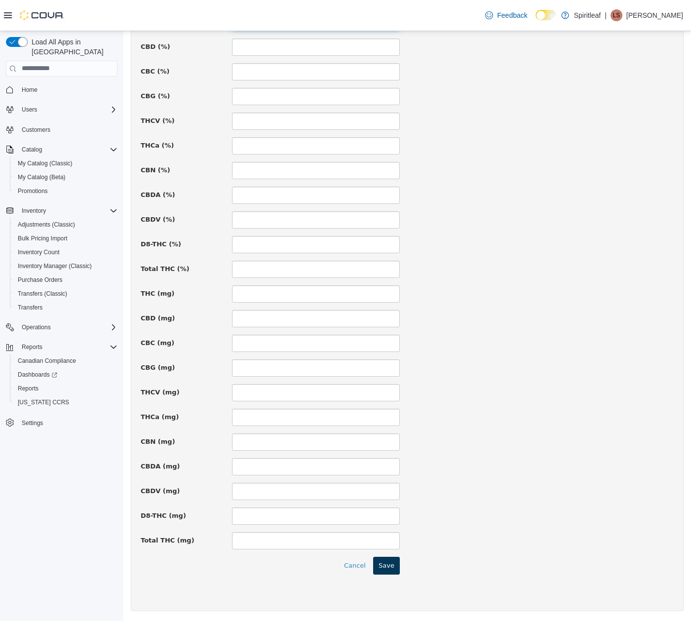
type input "****"
click at [386, 563] on button "Save" at bounding box center [386, 565] width 27 height 18
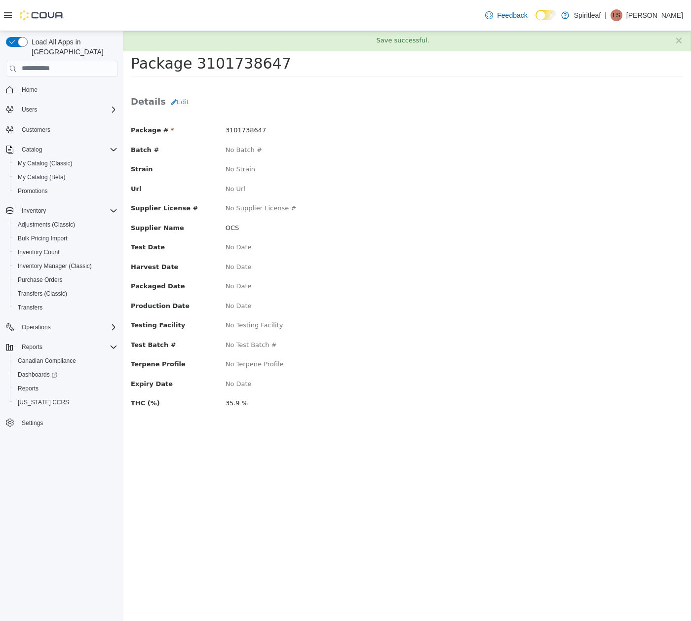
scroll to position [0, 0]
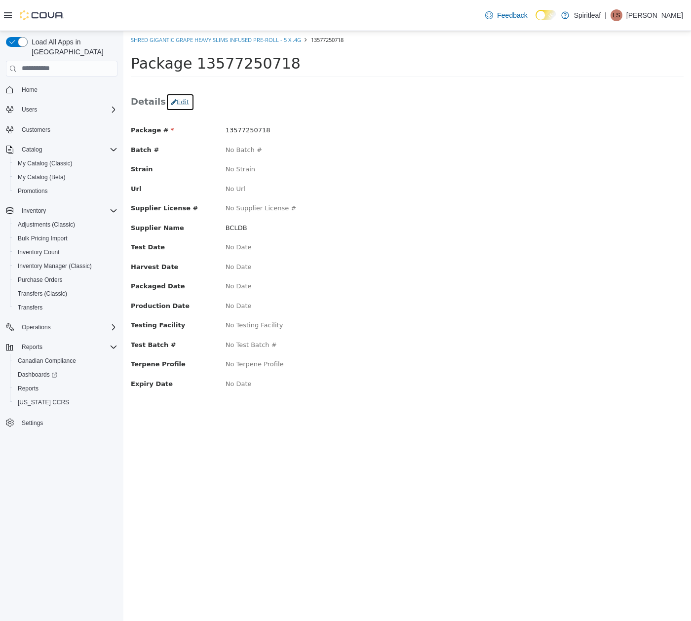
click at [176, 106] on button "Edit" at bounding box center [180, 102] width 29 height 18
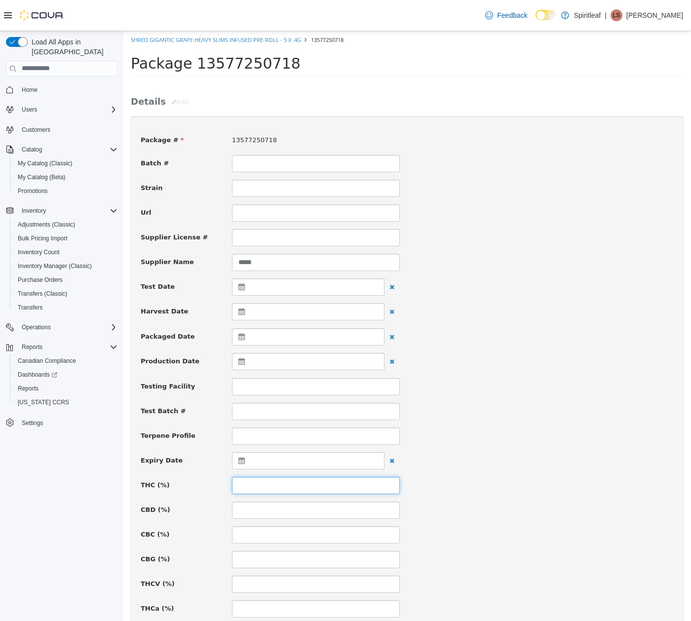
click at [293, 486] on input at bounding box center [316, 484] width 168 height 17
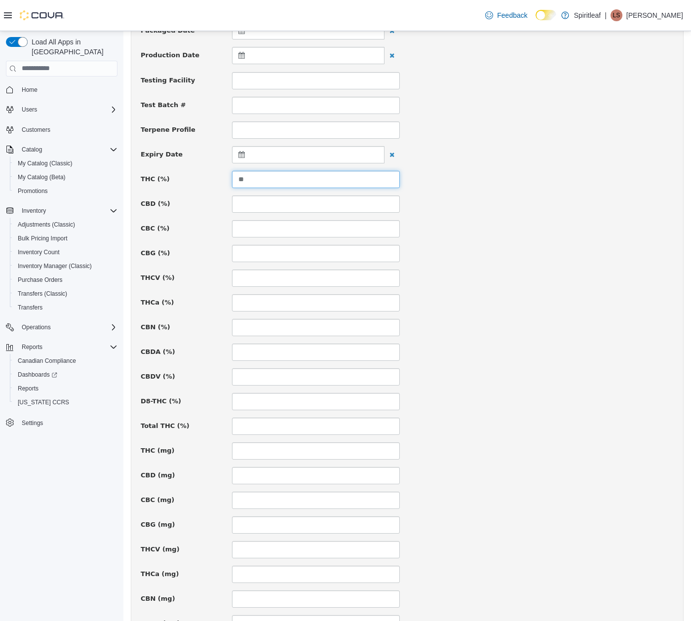
scroll to position [465, 0]
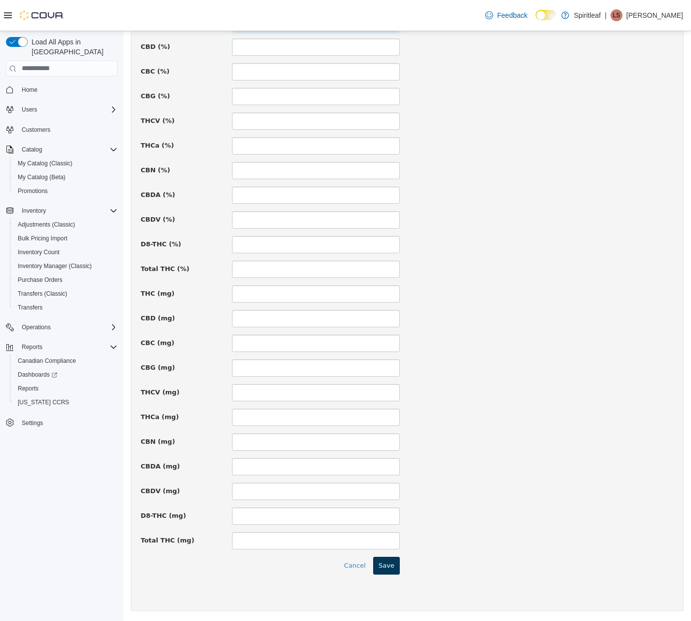
type input "**"
click at [378, 566] on button "Save" at bounding box center [386, 565] width 27 height 18
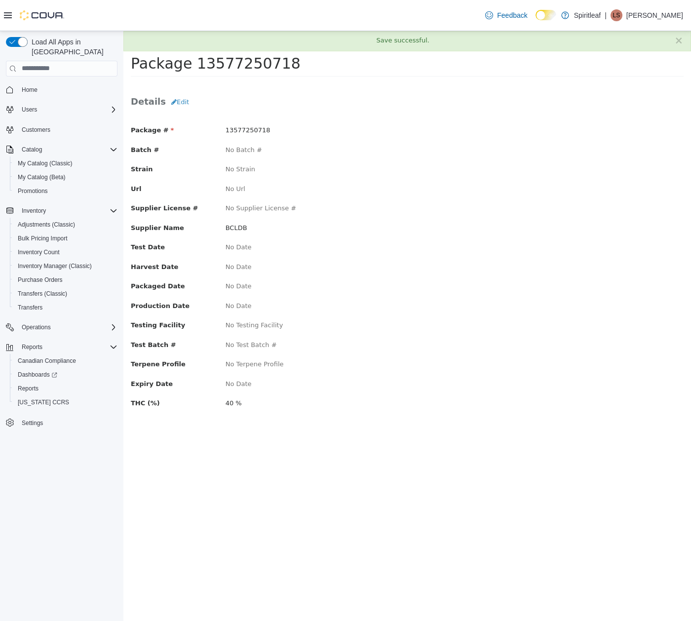
scroll to position [0, 0]
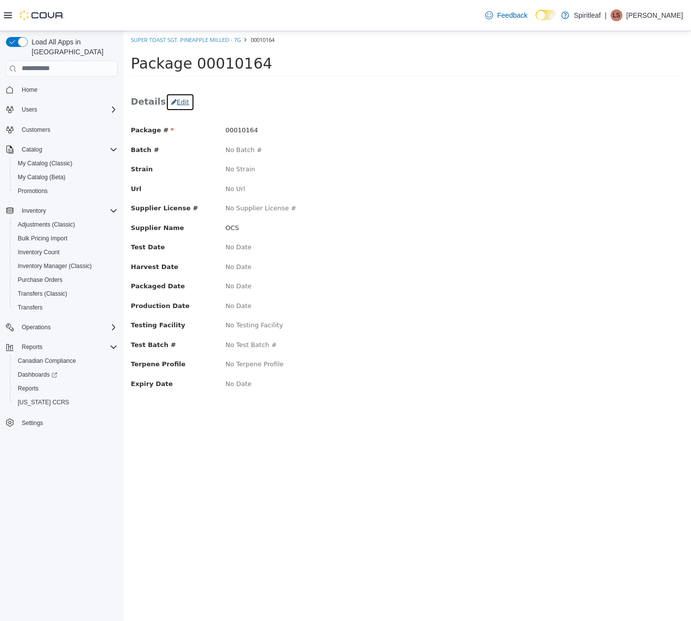
click at [170, 101] on button "Edit" at bounding box center [180, 102] width 29 height 18
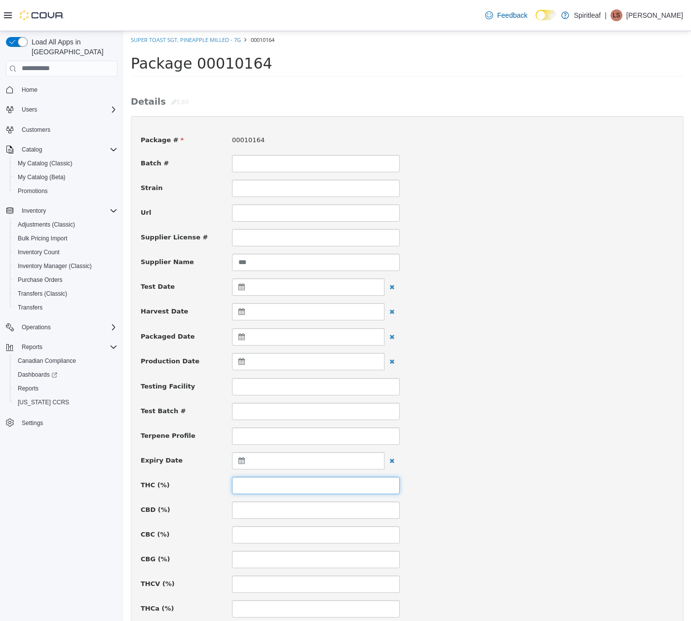
click at [250, 488] on input at bounding box center [316, 484] width 168 height 17
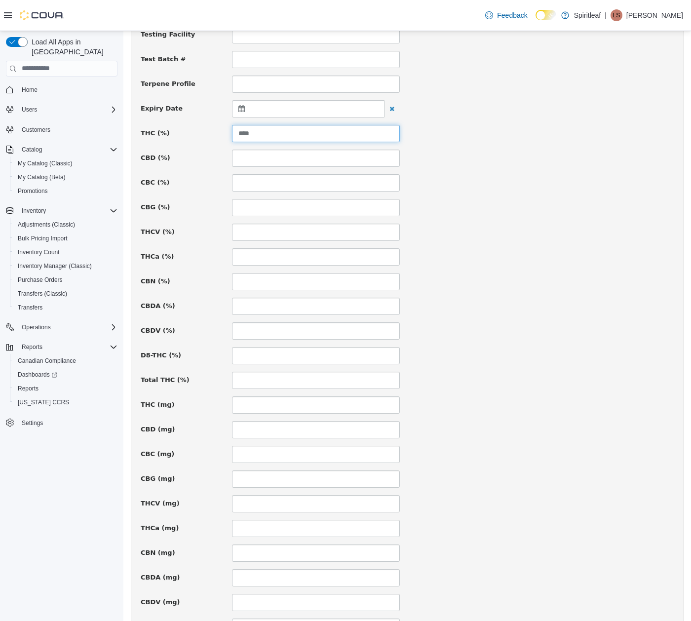
scroll to position [465, 0]
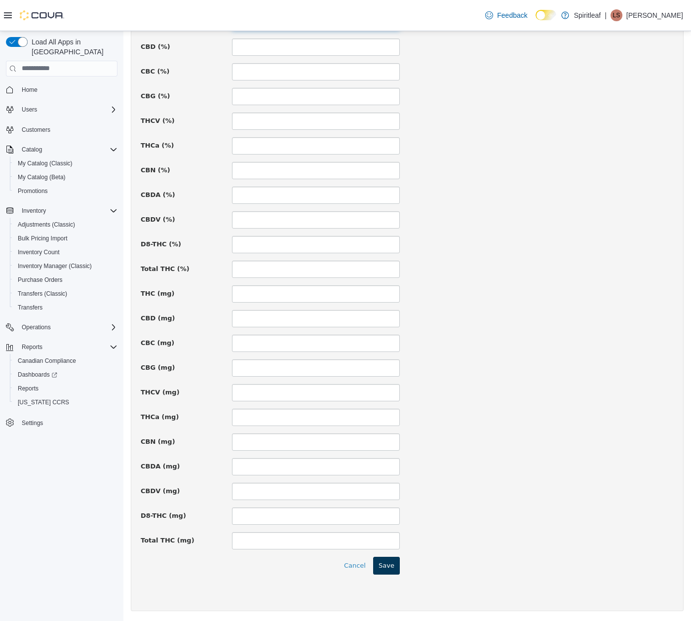
type input "****"
click at [382, 563] on button "Save" at bounding box center [386, 565] width 27 height 18
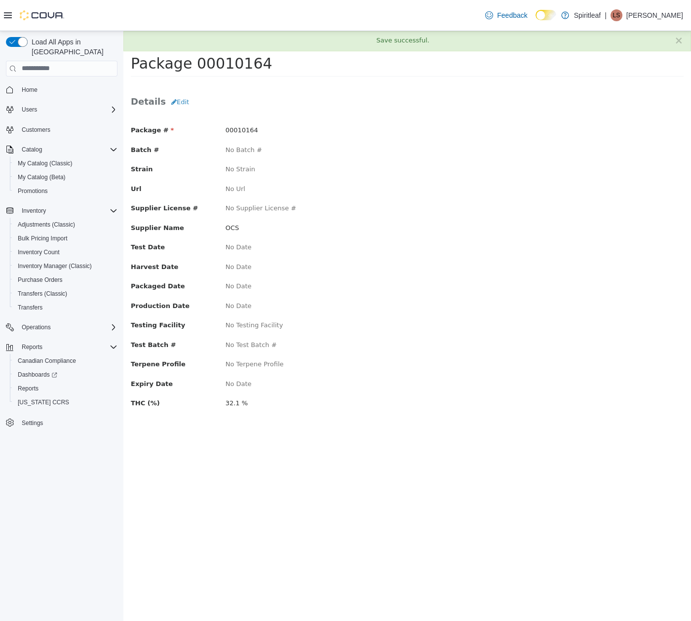
scroll to position [0, 0]
